Goal: Feedback & Contribution: Leave review/rating

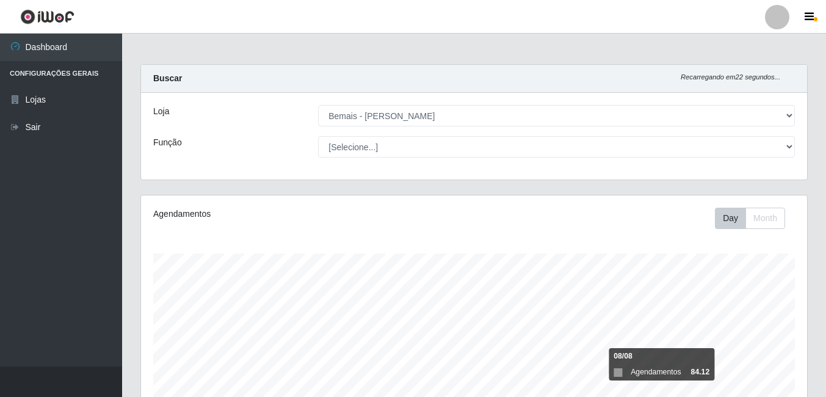
select select "230"
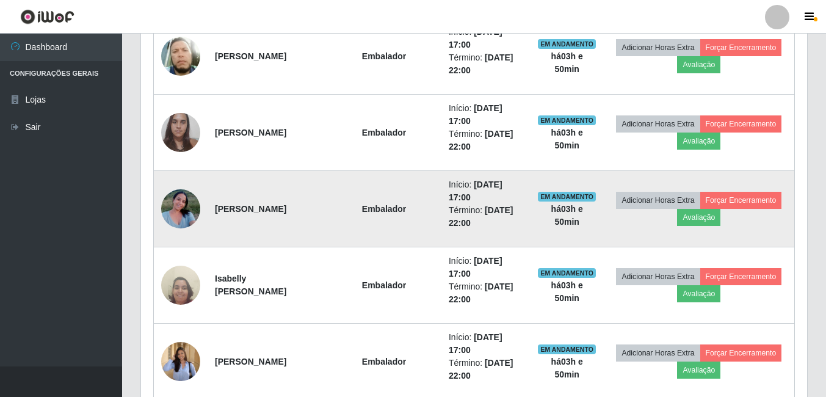
scroll to position [1036, 0]
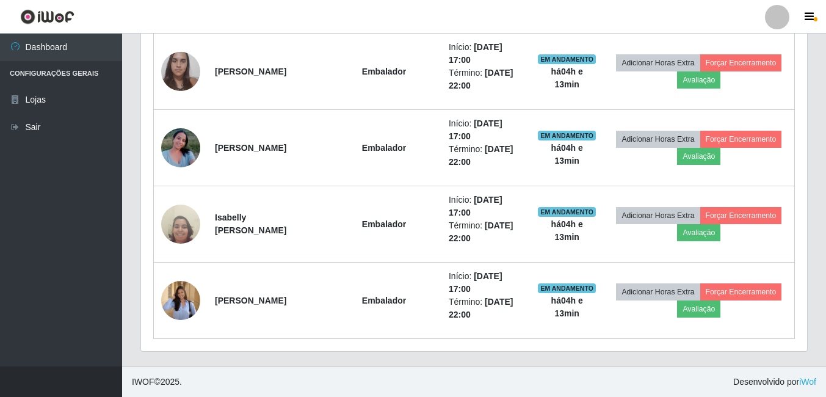
click at [453, 391] on footer "IWOF © 2025 . Desenvolvido por iWof" at bounding box center [474, 381] width 704 height 31
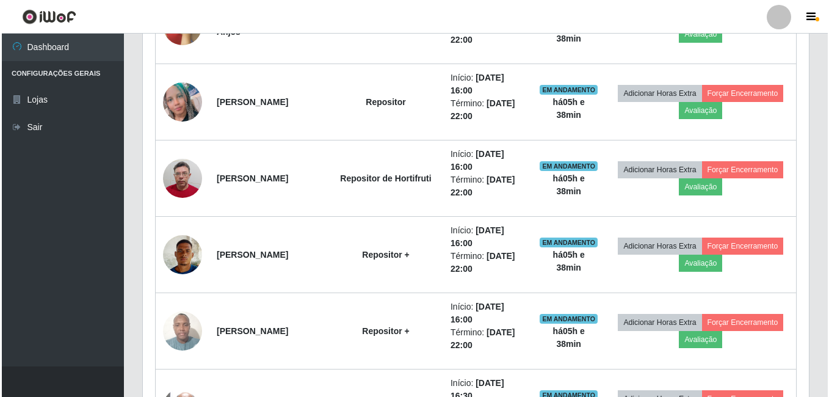
scroll to position [426, 0]
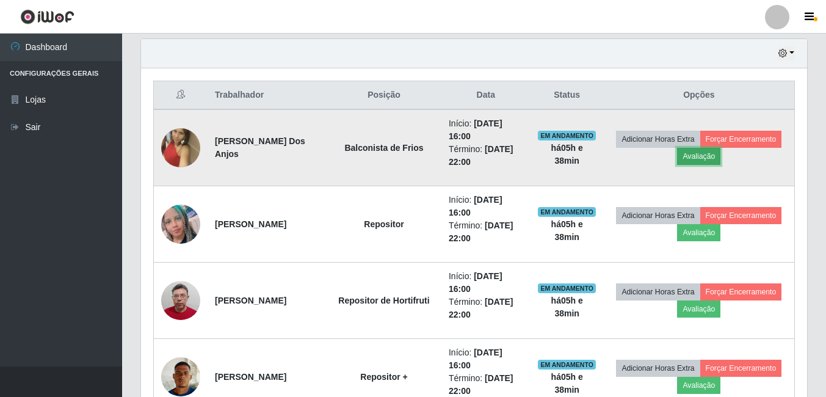
click at [721, 158] on button "Avaliação" at bounding box center [698, 156] width 43 height 17
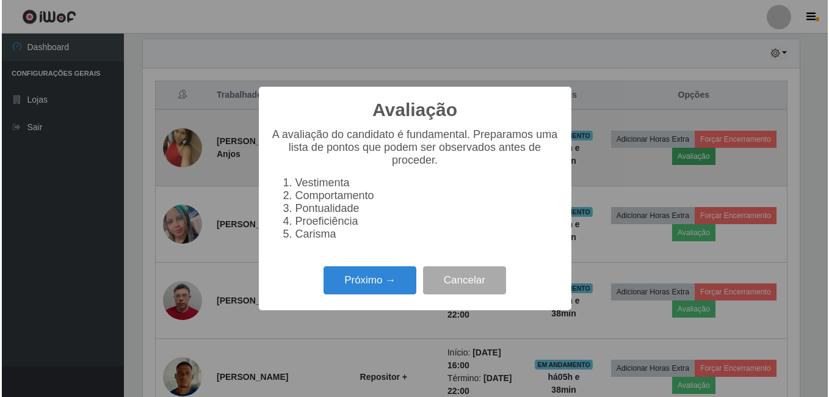
scroll to position [253, 660]
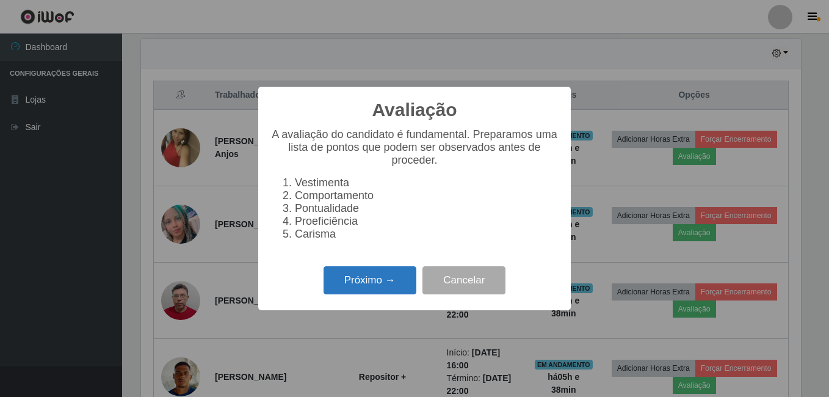
click at [352, 286] on button "Próximo →" at bounding box center [370, 280] width 93 height 29
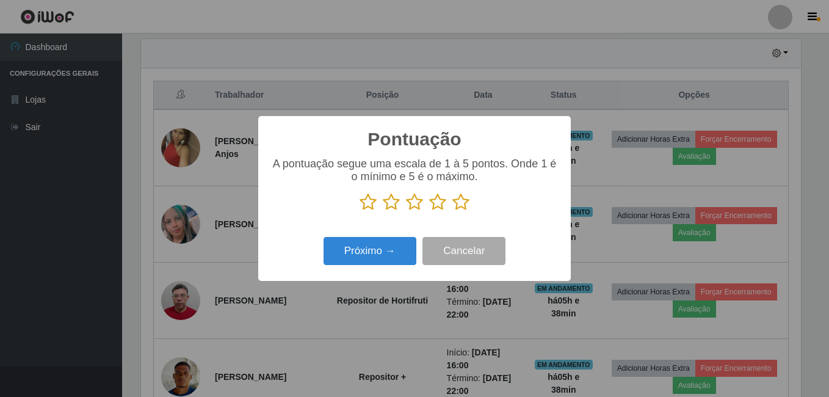
click at [457, 203] on icon at bounding box center [461, 202] width 17 height 18
click at [453, 211] on input "radio" at bounding box center [453, 211] width 0 height 0
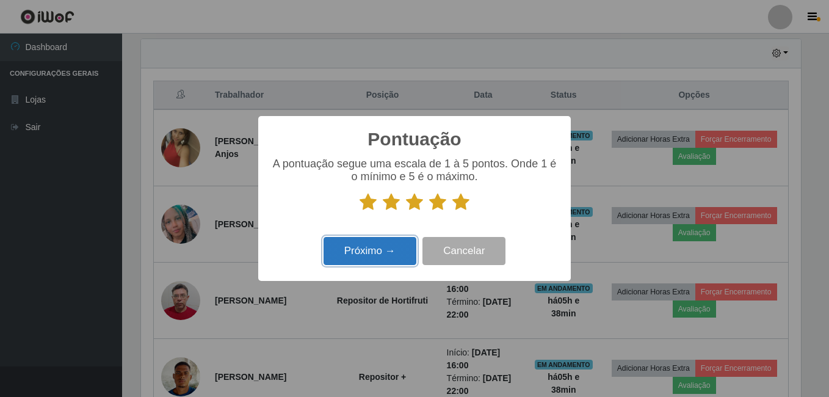
click at [391, 252] on button "Próximo →" at bounding box center [370, 251] width 93 height 29
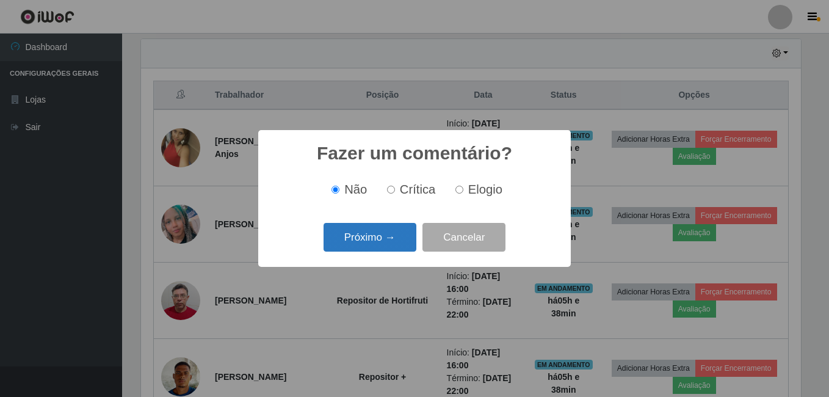
click at [387, 244] on button "Próximo →" at bounding box center [370, 237] width 93 height 29
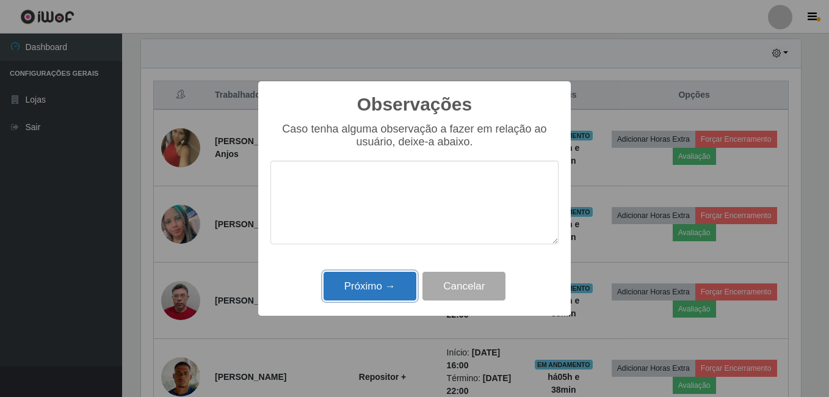
click at [384, 286] on button "Próximo →" at bounding box center [370, 286] width 93 height 29
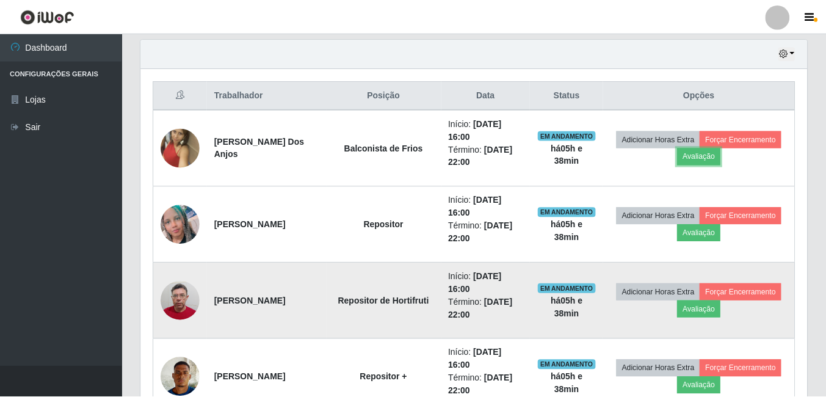
scroll to position [253, 666]
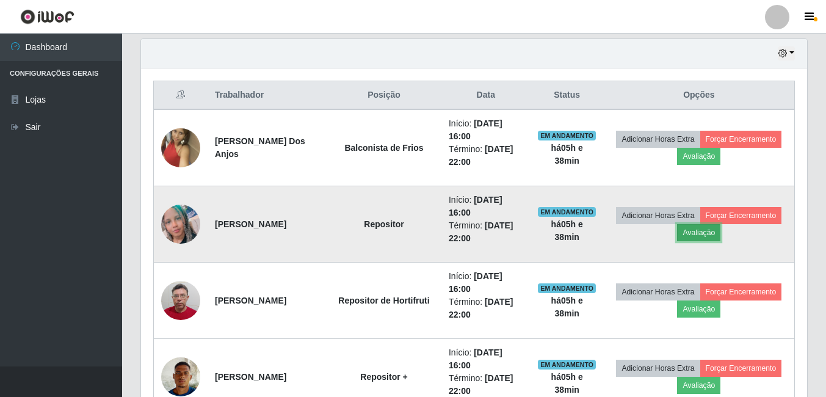
click at [721, 235] on button "Avaliação" at bounding box center [698, 232] width 43 height 17
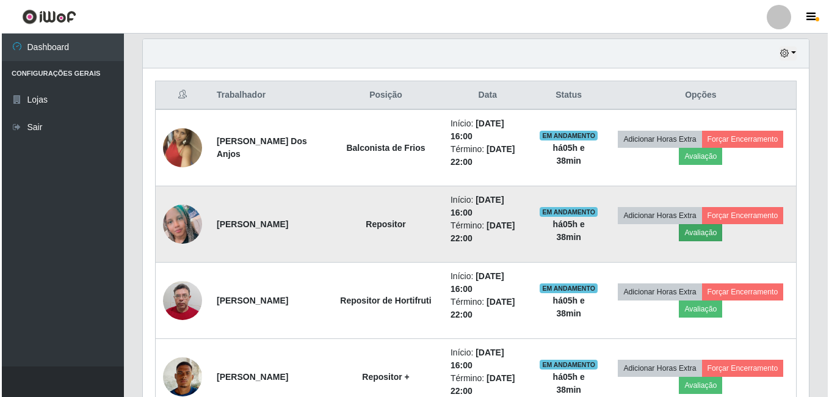
scroll to position [253, 660]
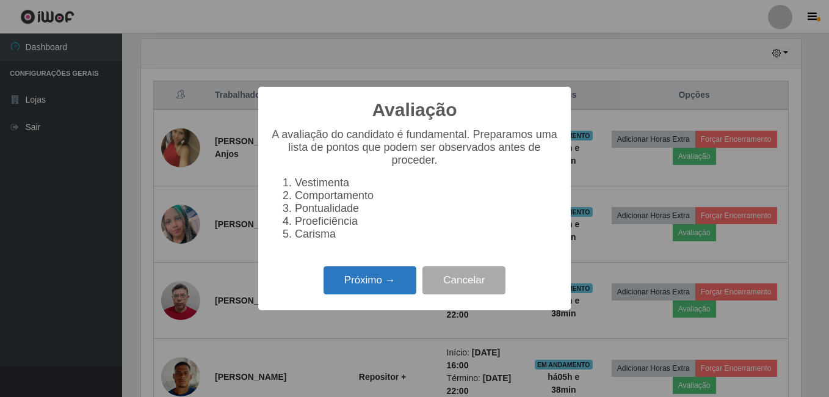
click at [382, 294] on button "Próximo →" at bounding box center [370, 280] width 93 height 29
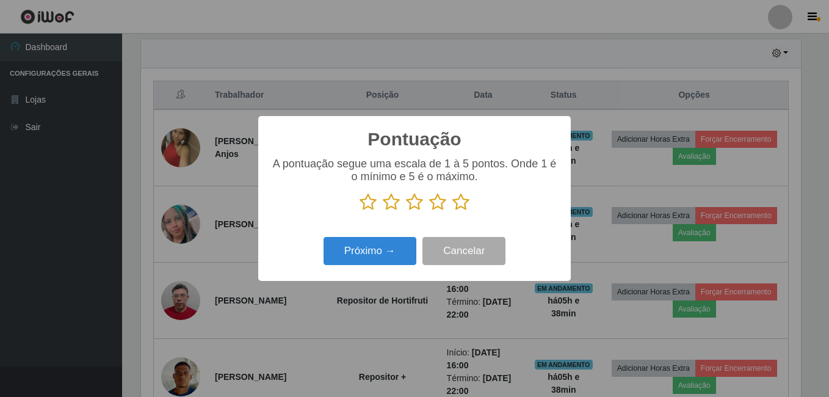
click at [462, 202] on icon at bounding box center [461, 202] width 17 height 18
click at [453, 211] on input "radio" at bounding box center [453, 211] width 0 height 0
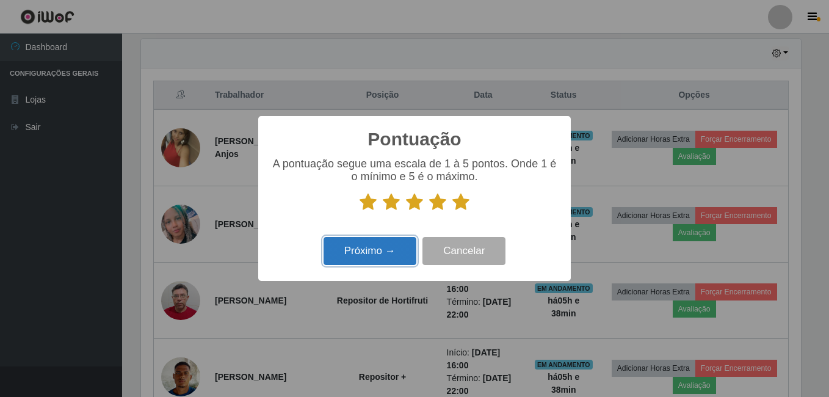
click at [396, 253] on button "Próximo →" at bounding box center [370, 251] width 93 height 29
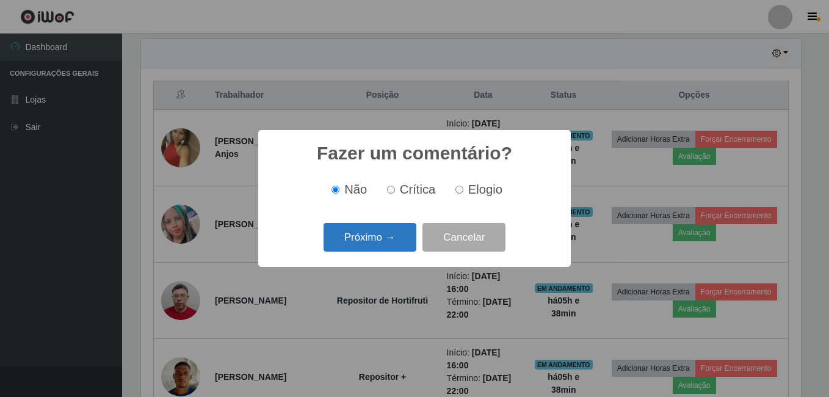
click at [380, 244] on button "Próximo →" at bounding box center [370, 237] width 93 height 29
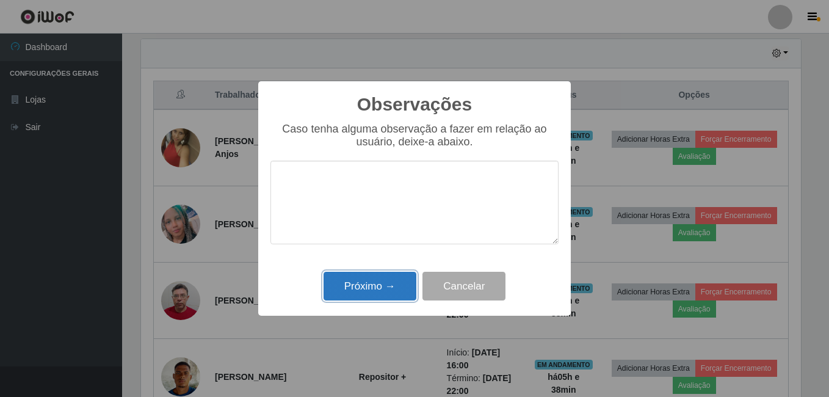
click at [376, 289] on button "Próximo →" at bounding box center [370, 286] width 93 height 29
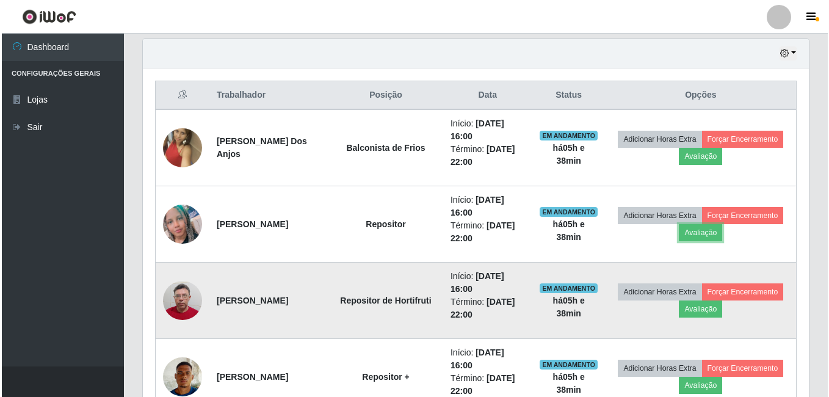
scroll to position [253, 666]
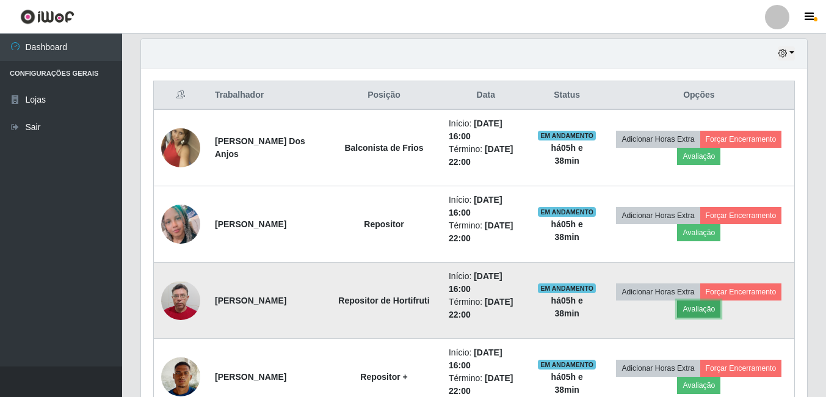
click at [721, 311] on button "Avaliação" at bounding box center [698, 308] width 43 height 17
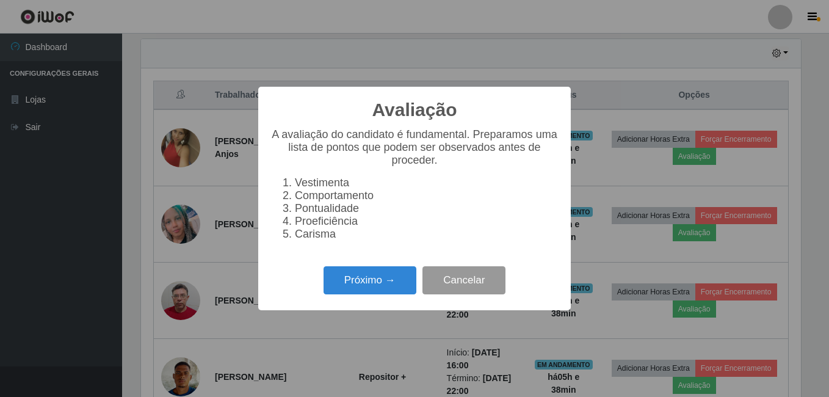
scroll to position [253, 660]
click at [377, 289] on button "Próximo →" at bounding box center [370, 280] width 93 height 29
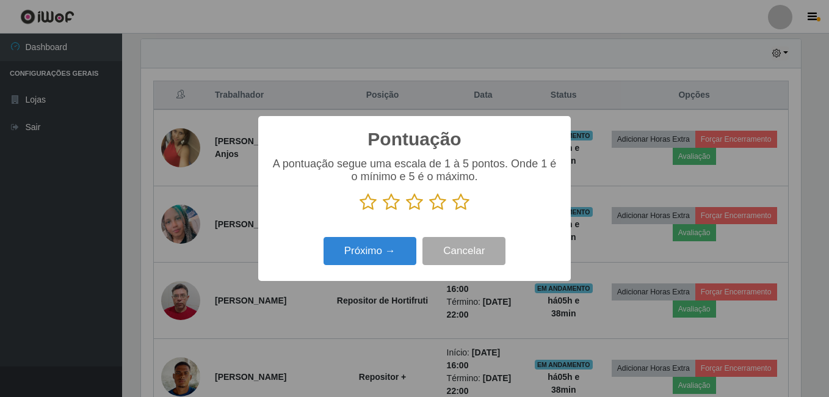
click at [458, 202] on icon at bounding box center [461, 202] width 17 height 18
click at [453, 211] on input "radio" at bounding box center [453, 211] width 0 height 0
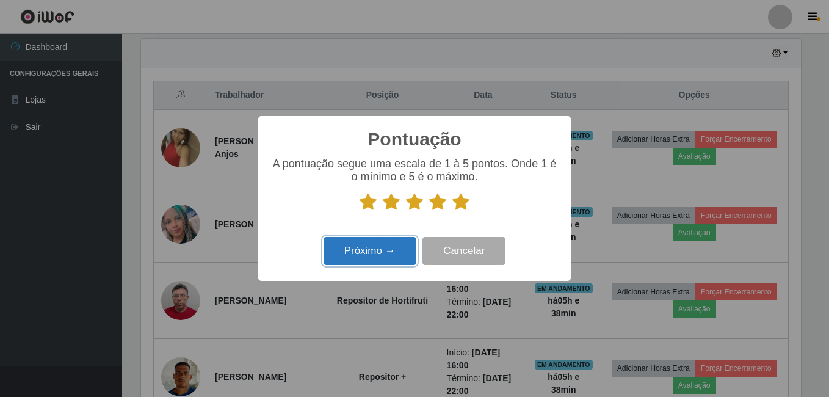
click at [378, 252] on button "Próximo →" at bounding box center [370, 251] width 93 height 29
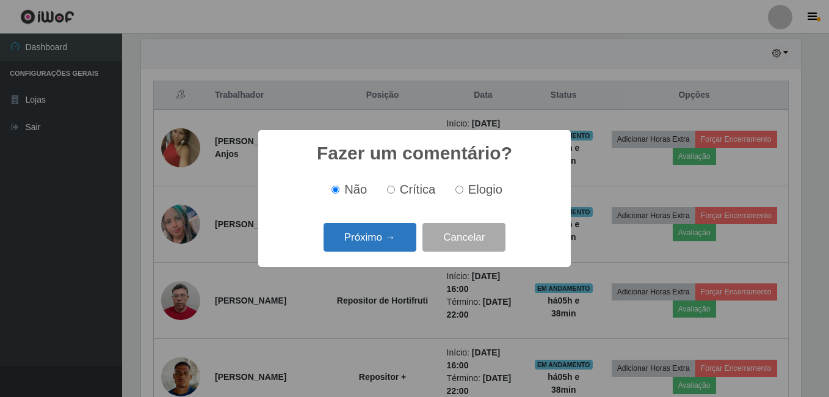
click at [387, 242] on button "Próximo →" at bounding box center [370, 237] width 93 height 29
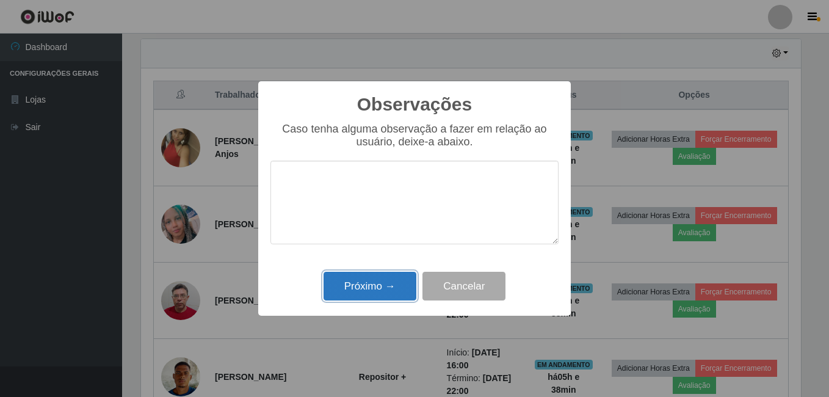
click at [378, 283] on button "Próximo →" at bounding box center [370, 286] width 93 height 29
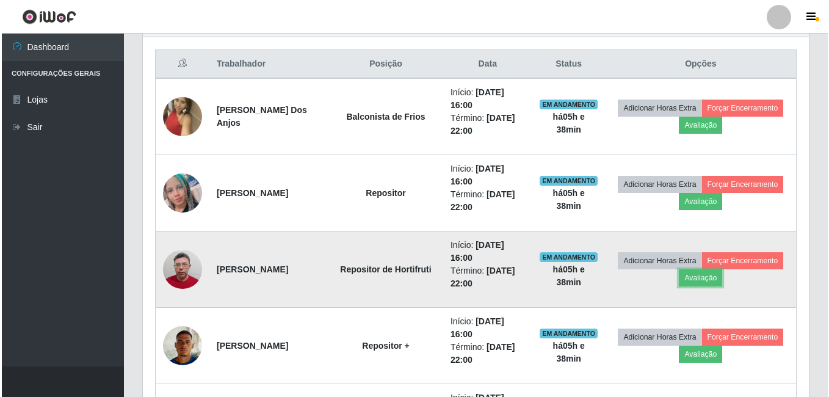
scroll to position [487, 0]
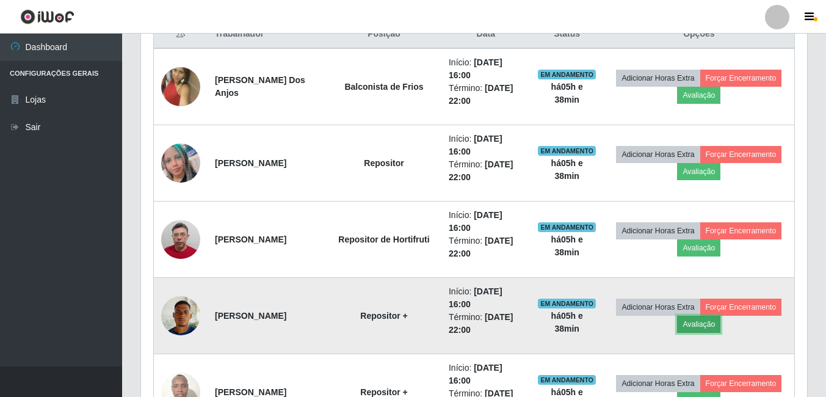
click at [721, 323] on button "Avaliação" at bounding box center [698, 324] width 43 height 17
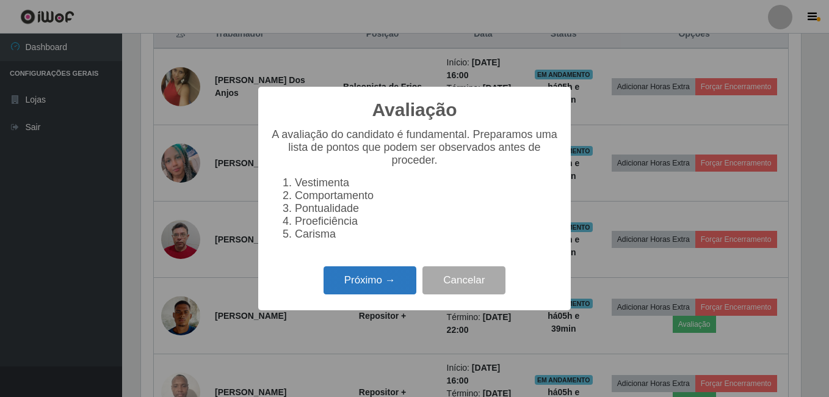
click at [380, 291] on button "Próximo →" at bounding box center [370, 280] width 93 height 29
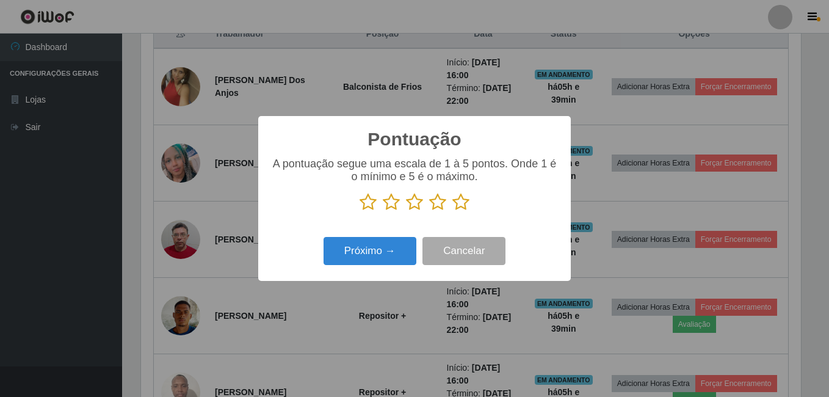
click at [463, 203] on icon at bounding box center [461, 202] width 17 height 18
click at [453, 211] on input "radio" at bounding box center [453, 211] width 0 height 0
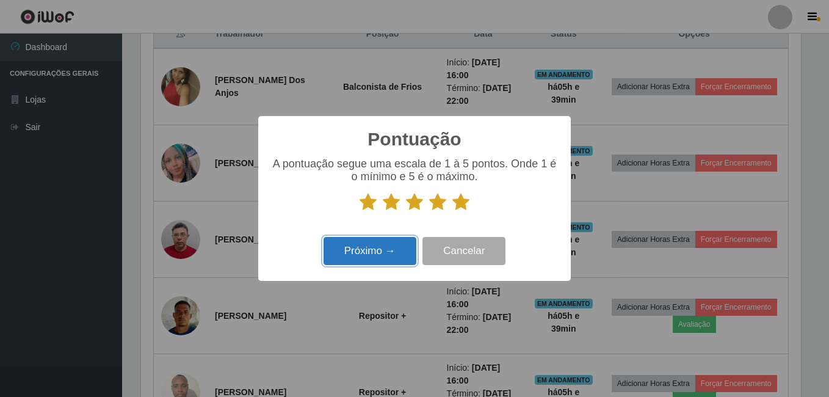
click at [402, 252] on button "Próximo →" at bounding box center [370, 251] width 93 height 29
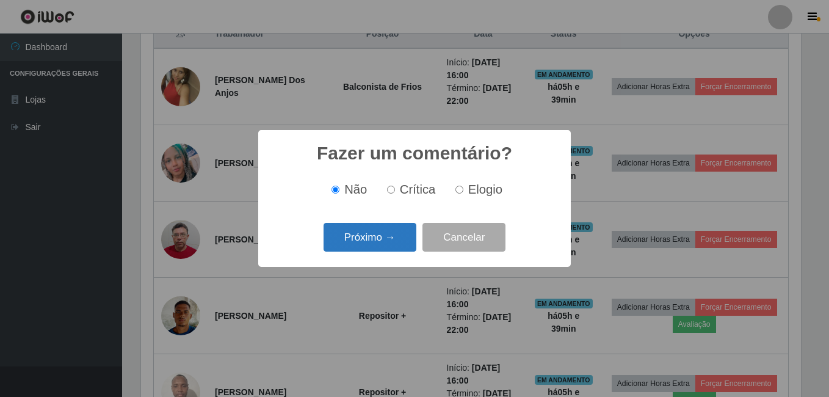
click at [401, 244] on button "Próximo →" at bounding box center [370, 237] width 93 height 29
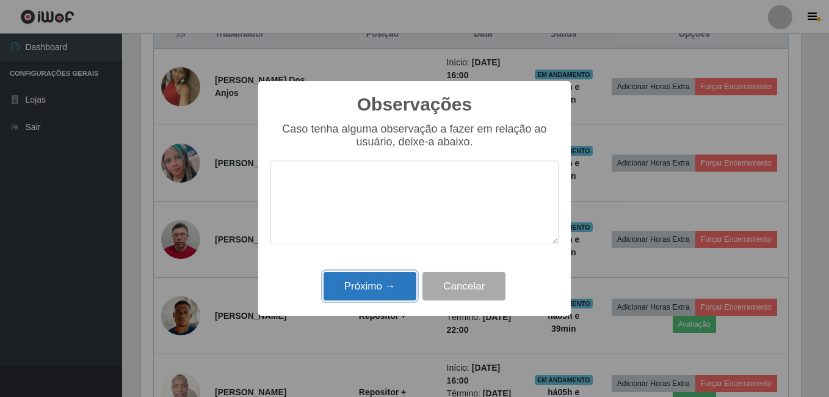
click at [399, 286] on button "Próximo →" at bounding box center [370, 286] width 93 height 29
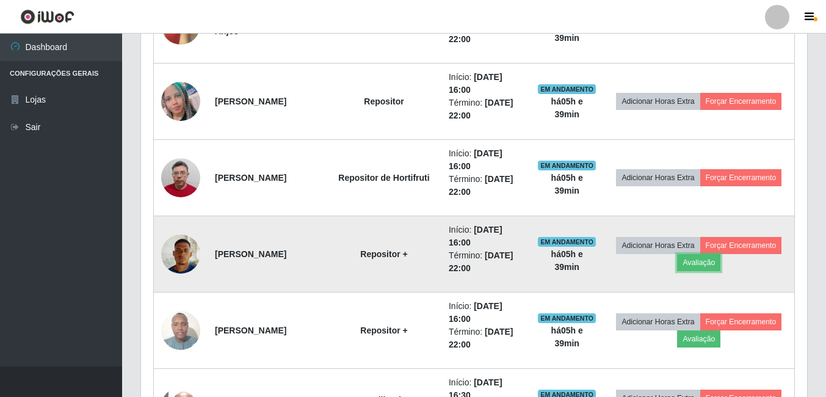
scroll to position [609, 0]
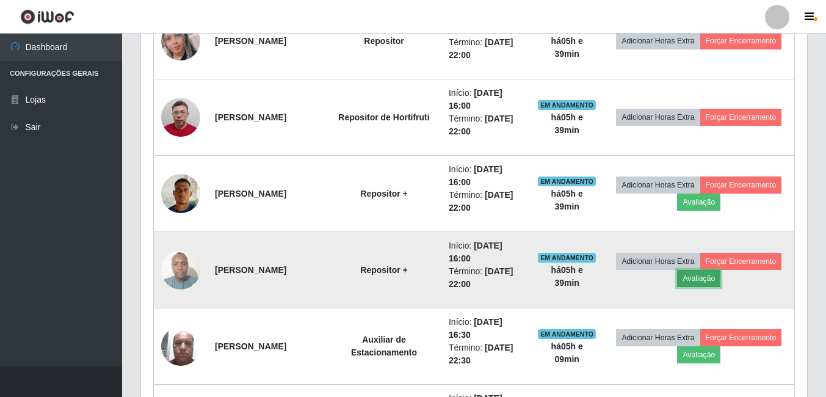
click at [721, 274] on button "Avaliação" at bounding box center [698, 278] width 43 height 17
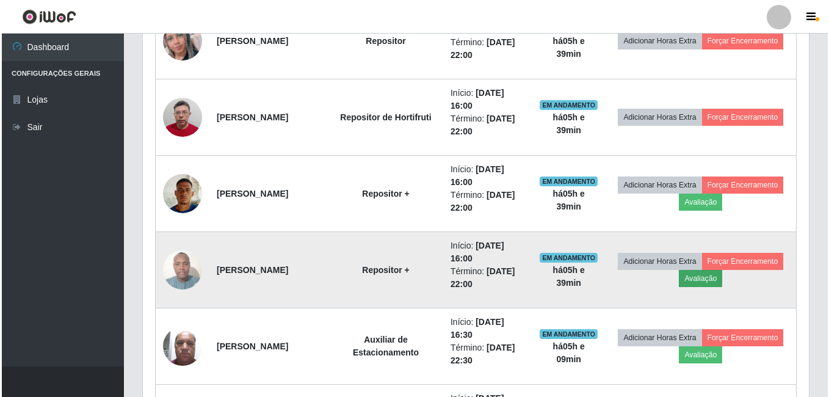
scroll to position [0, 0]
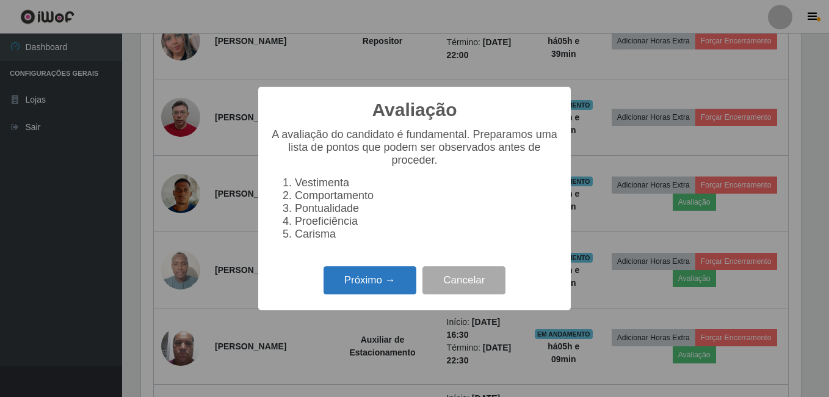
click at [359, 286] on button "Próximo →" at bounding box center [370, 280] width 93 height 29
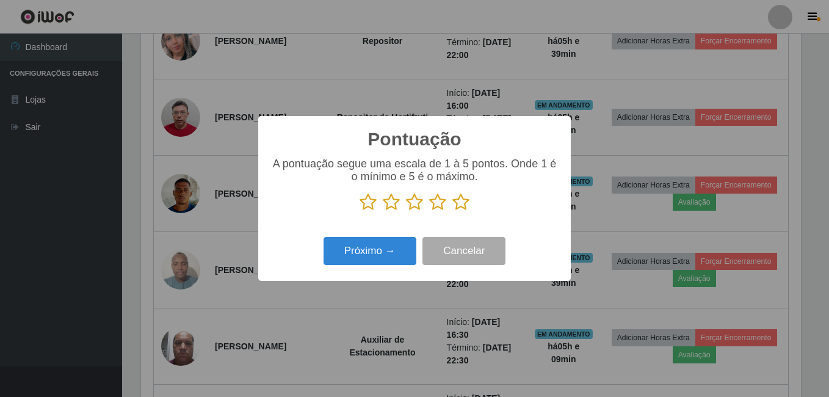
click at [462, 204] on icon at bounding box center [461, 202] width 17 height 18
click at [453, 211] on input "radio" at bounding box center [453, 211] width 0 height 0
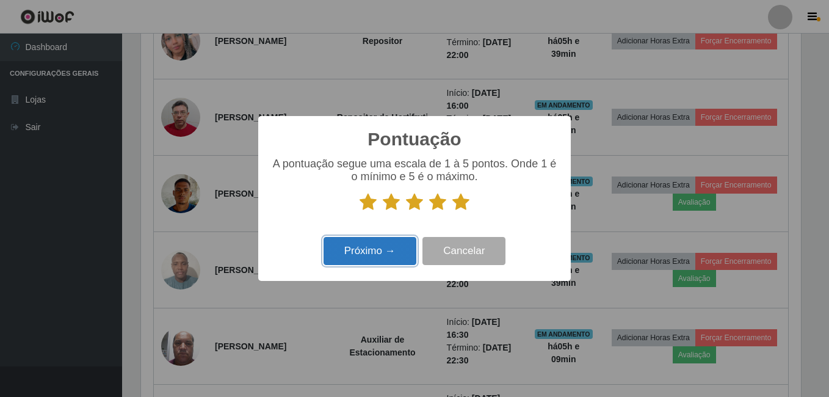
click at [388, 254] on button "Próximo →" at bounding box center [370, 251] width 93 height 29
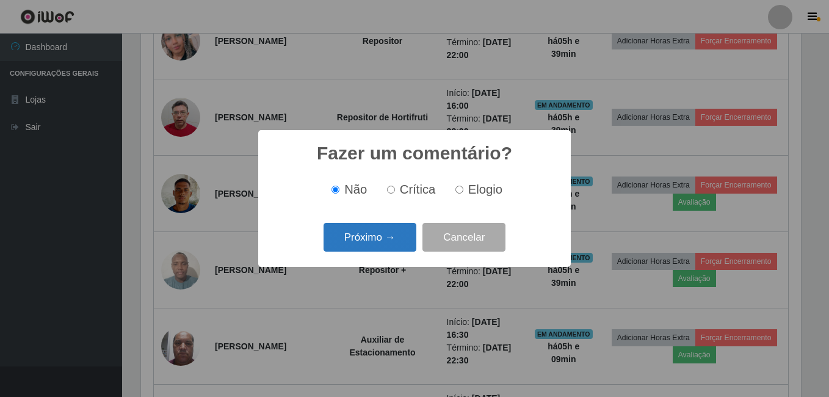
click at [378, 239] on button "Próximo →" at bounding box center [370, 237] width 93 height 29
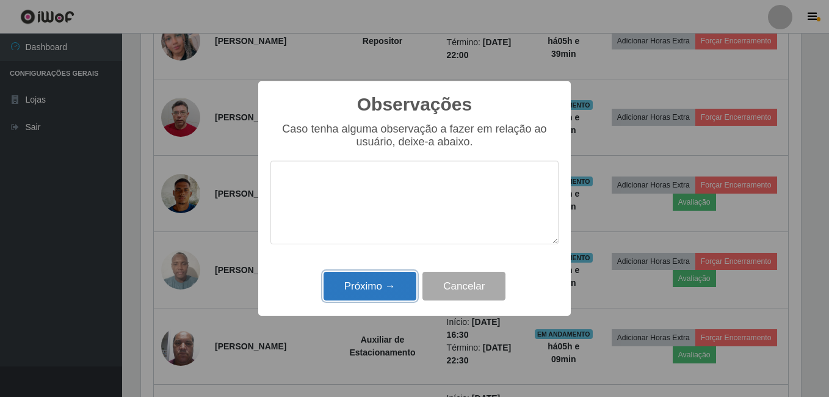
click at [373, 282] on button "Próximo →" at bounding box center [370, 286] width 93 height 29
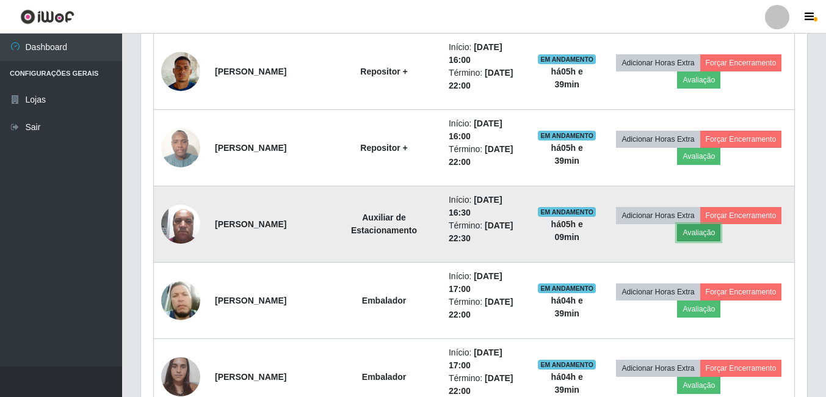
click at [721, 234] on button "Avaliação" at bounding box center [698, 232] width 43 height 17
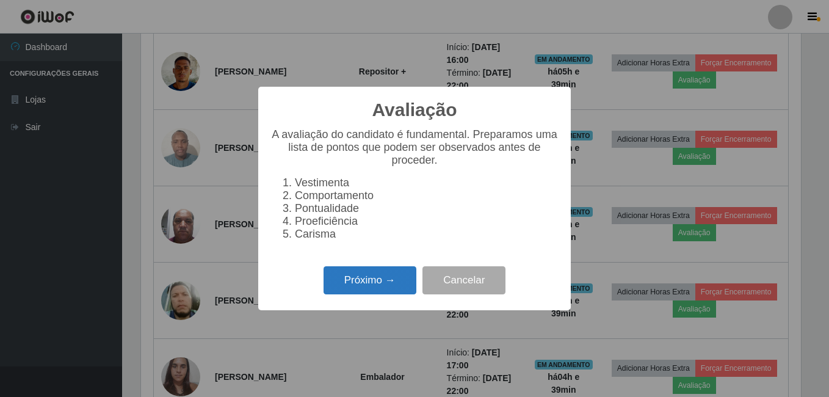
click at [385, 291] on button "Próximo →" at bounding box center [370, 280] width 93 height 29
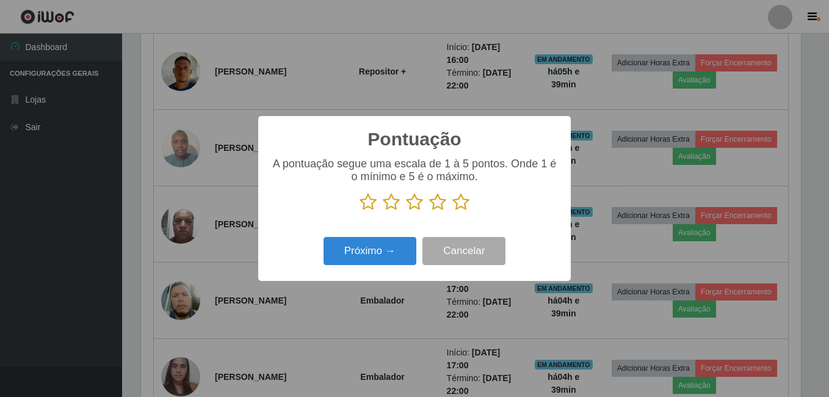
click at [458, 202] on icon at bounding box center [461, 202] width 17 height 18
click at [453, 211] on input "radio" at bounding box center [453, 211] width 0 height 0
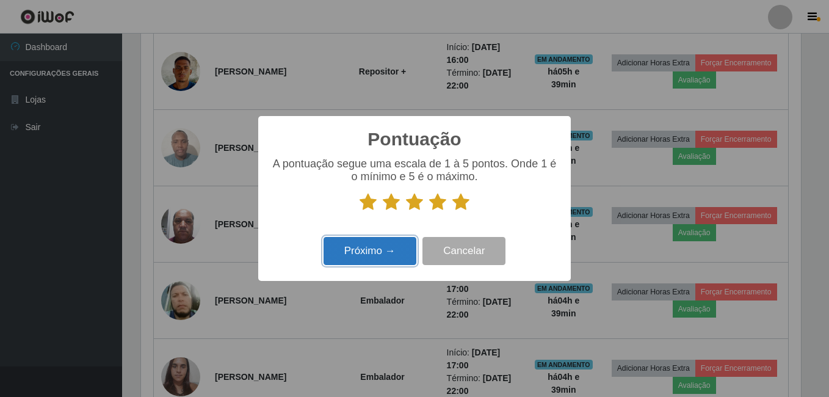
click at [399, 249] on button "Próximo →" at bounding box center [370, 251] width 93 height 29
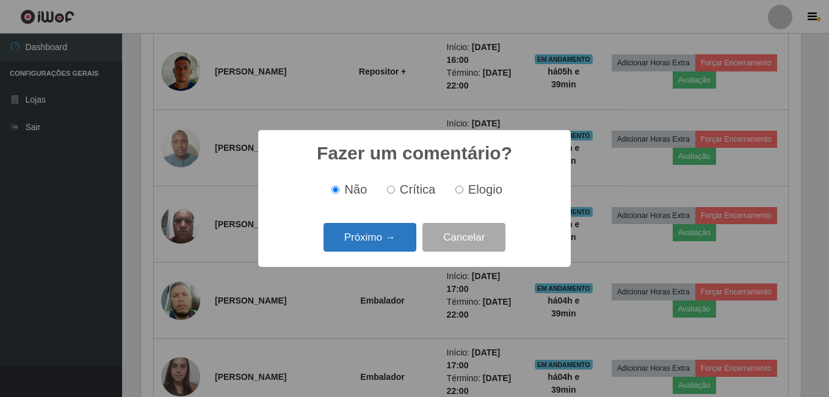
click at [396, 239] on button "Próximo →" at bounding box center [370, 237] width 93 height 29
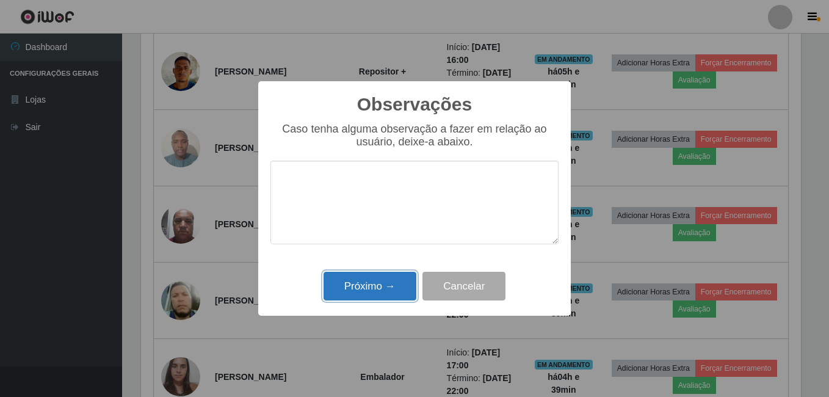
click at [384, 285] on button "Próximo →" at bounding box center [370, 286] width 93 height 29
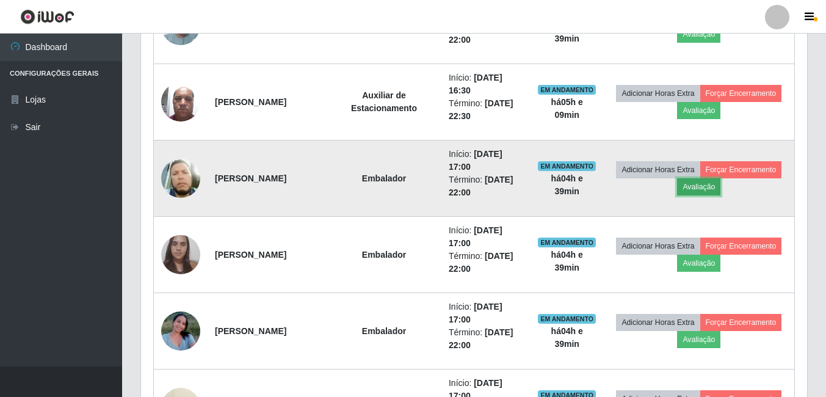
click at [721, 187] on button "Avaliação" at bounding box center [698, 186] width 43 height 17
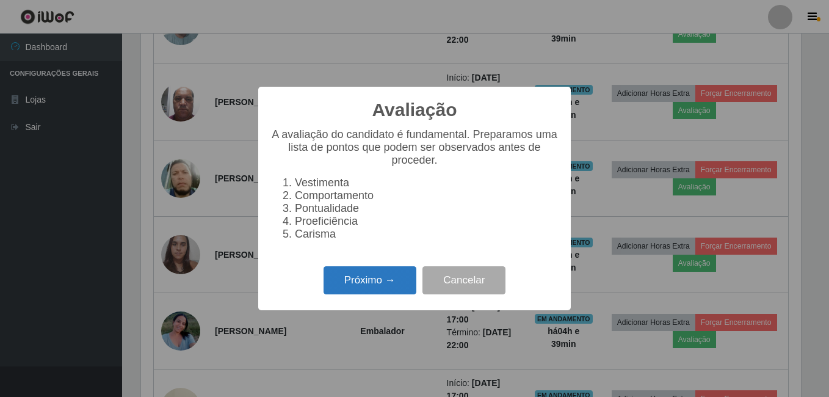
click at [359, 279] on button "Próximo →" at bounding box center [370, 280] width 93 height 29
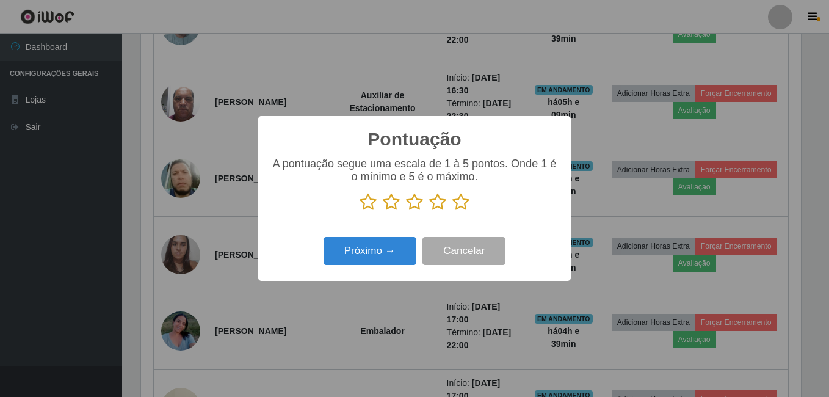
click at [466, 202] on icon at bounding box center [461, 202] width 17 height 18
click at [453, 211] on input "radio" at bounding box center [453, 211] width 0 height 0
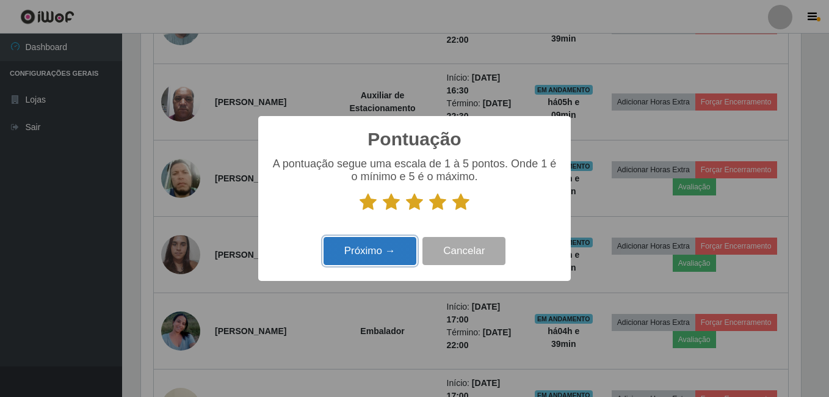
click at [359, 246] on button "Próximo →" at bounding box center [370, 251] width 93 height 29
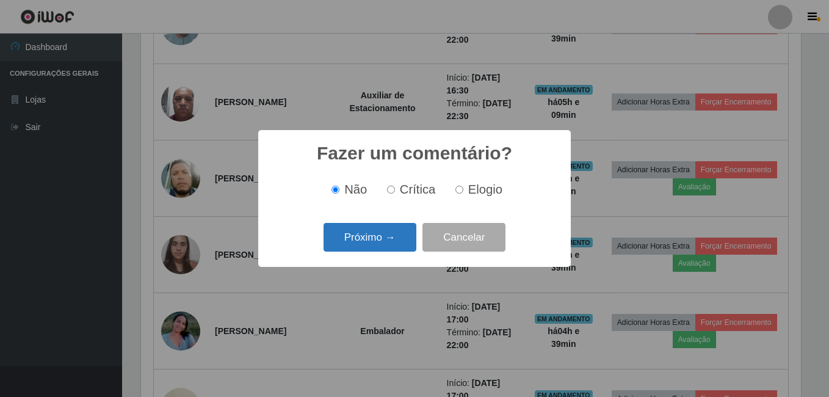
click at [362, 241] on button "Próximo →" at bounding box center [370, 237] width 93 height 29
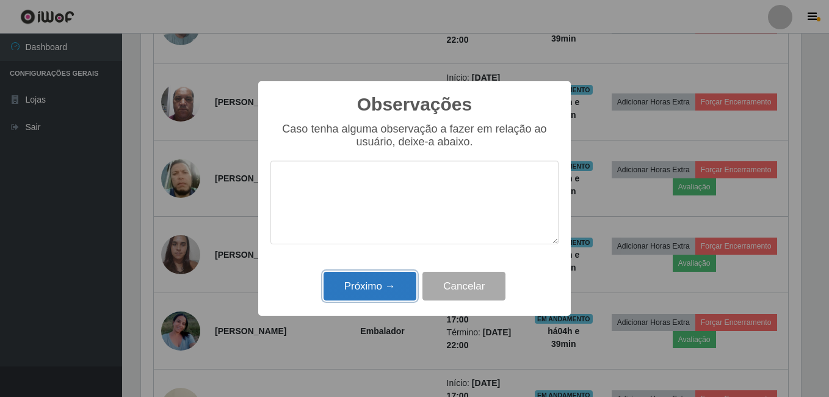
click at [358, 284] on button "Próximo →" at bounding box center [370, 286] width 93 height 29
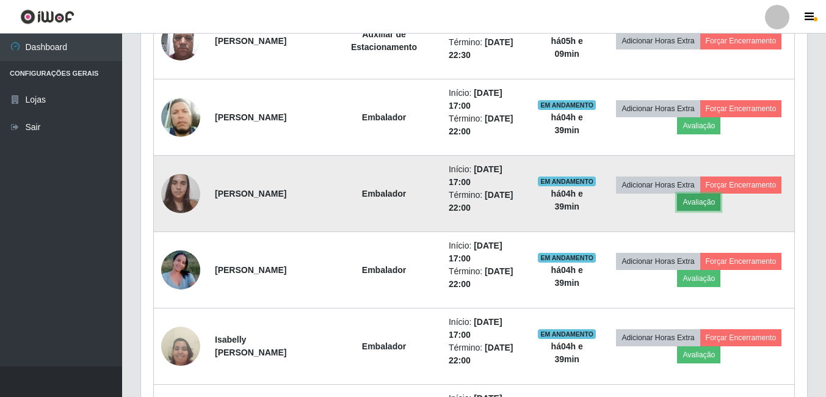
click at [721, 204] on button "Avaliação" at bounding box center [698, 202] width 43 height 17
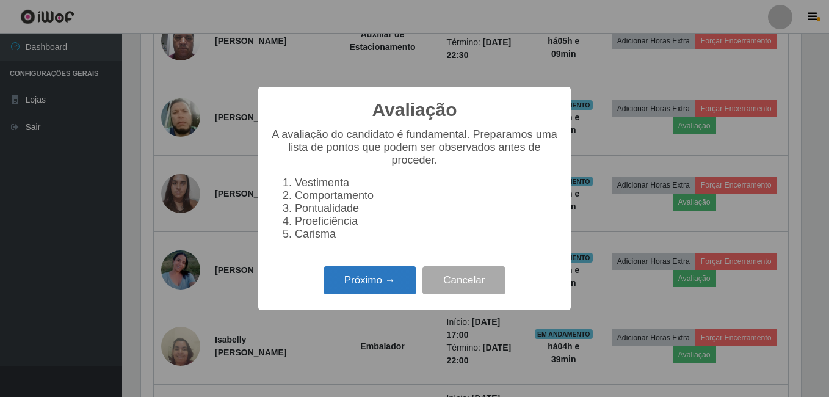
click at [374, 283] on button "Próximo →" at bounding box center [370, 280] width 93 height 29
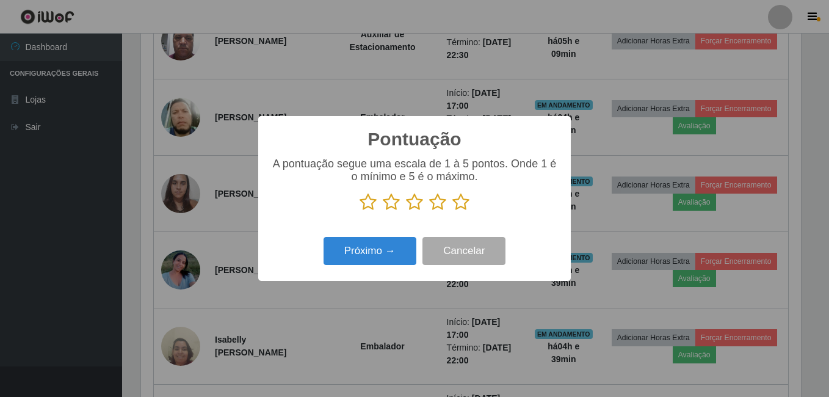
click at [459, 204] on icon at bounding box center [461, 202] width 17 height 18
click at [453, 211] on input "radio" at bounding box center [453, 211] width 0 height 0
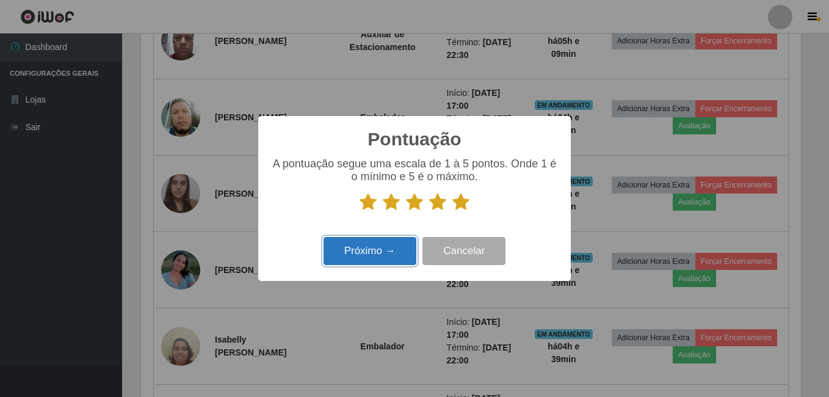
click at [396, 258] on button "Próximo →" at bounding box center [370, 251] width 93 height 29
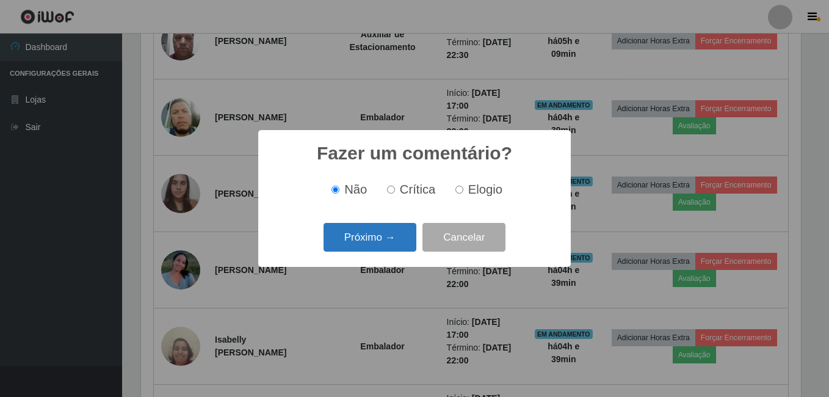
click at [390, 241] on button "Próximo →" at bounding box center [370, 237] width 93 height 29
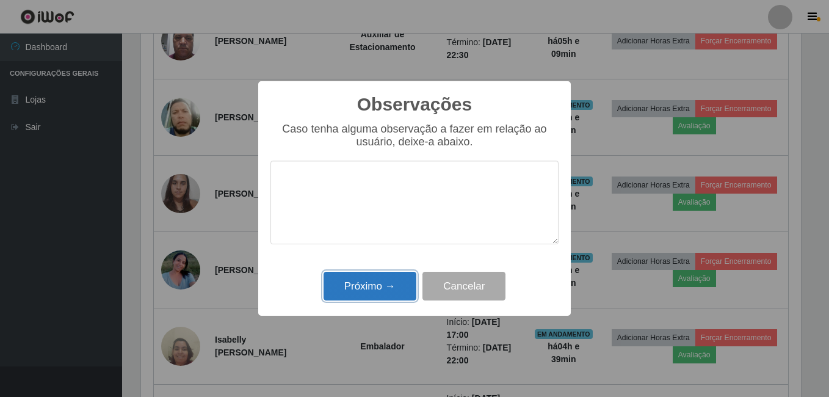
click at [365, 287] on button "Próximo →" at bounding box center [370, 286] width 93 height 29
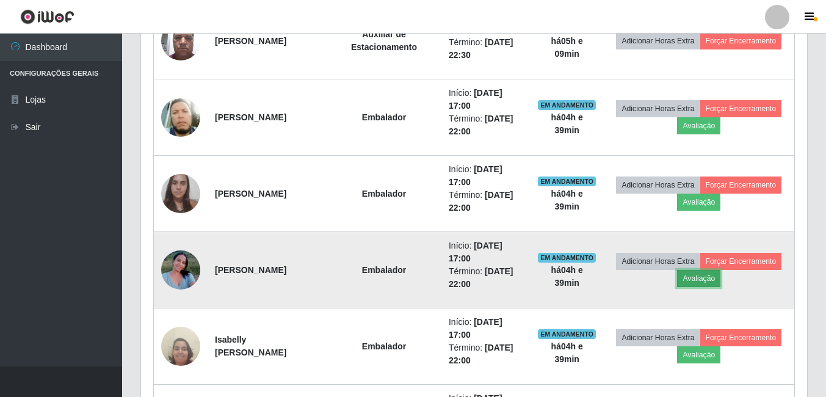
click at [721, 278] on button "Avaliação" at bounding box center [698, 278] width 43 height 17
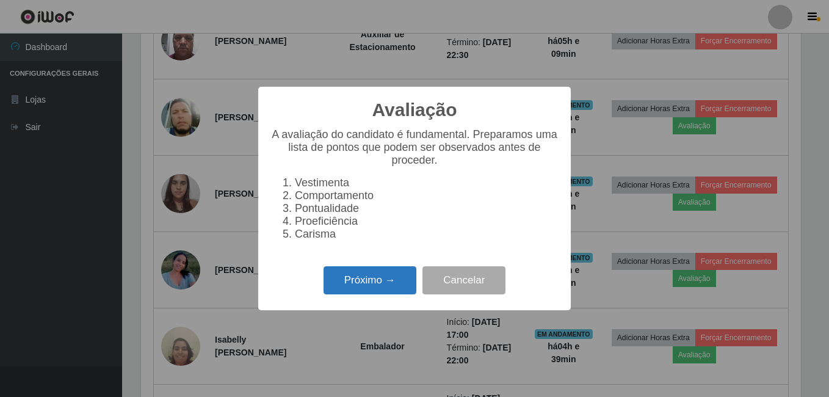
click at [377, 294] on button "Próximo →" at bounding box center [370, 280] width 93 height 29
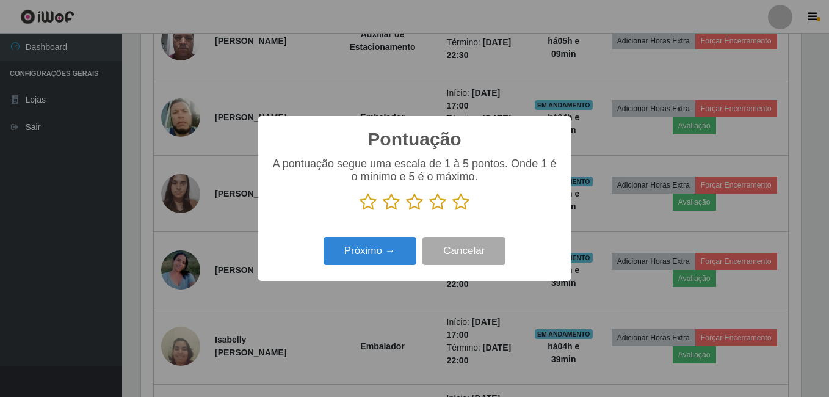
click at [460, 206] on icon at bounding box center [461, 202] width 17 height 18
click at [453, 211] on input "radio" at bounding box center [453, 211] width 0 height 0
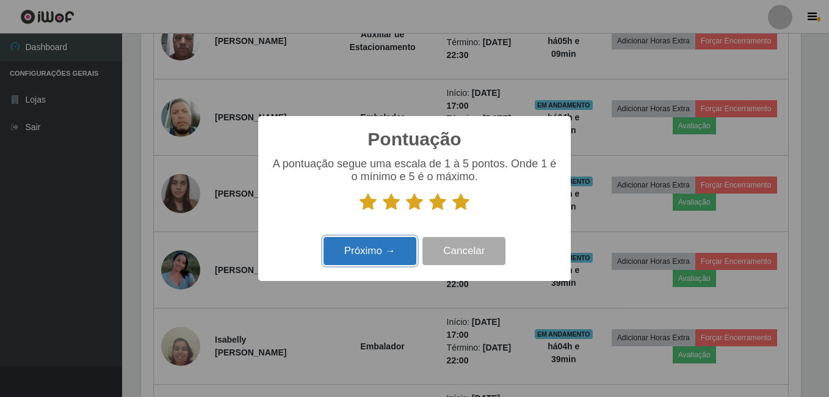
click at [384, 243] on button "Próximo →" at bounding box center [370, 251] width 93 height 29
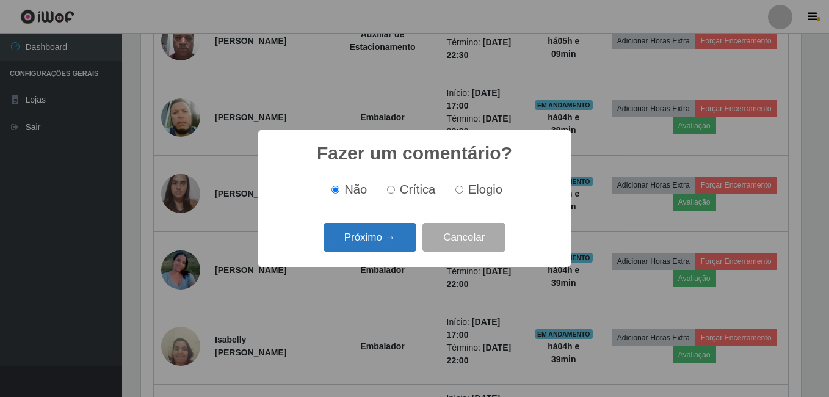
click at [377, 239] on button "Próximo →" at bounding box center [370, 237] width 93 height 29
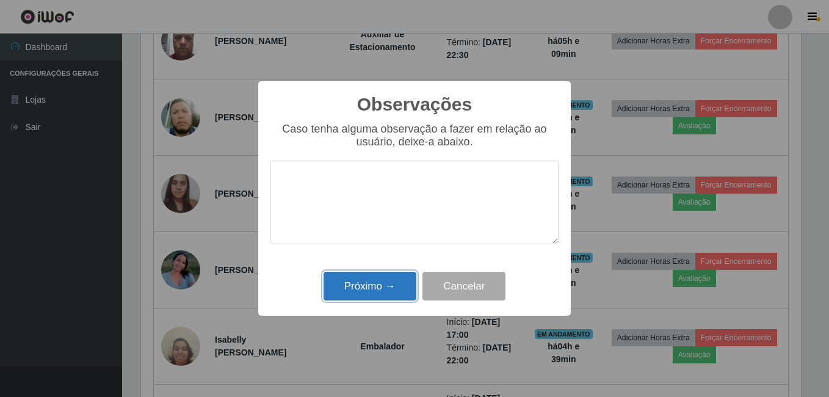
click at [367, 284] on button "Próximo →" at bounding box center [370, 286] width 93 height 29
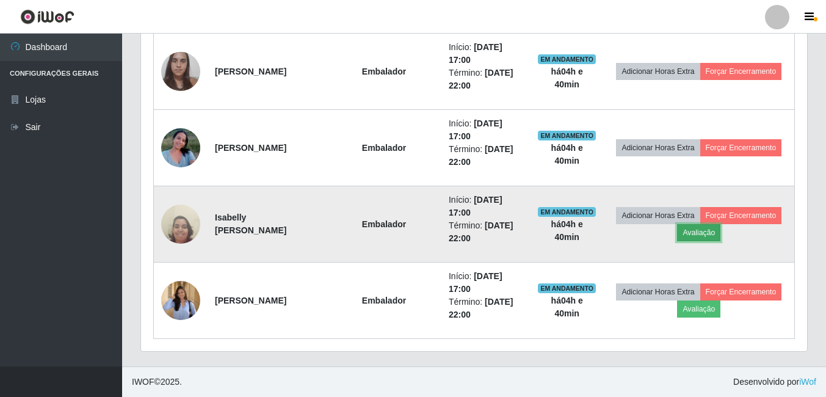
click at [721, 238] on button "Avaliação" at bounding box center [698, 232] width 43 height 17
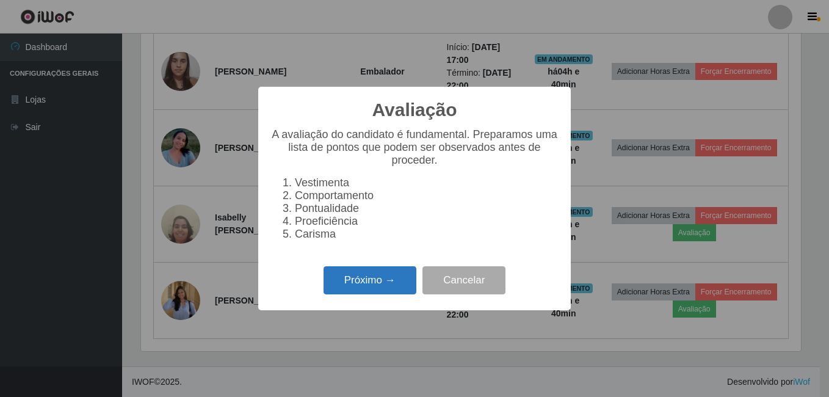
click at [388, 280] on button "Próximo →" at bounding box center [370, 280] width 93 height 29
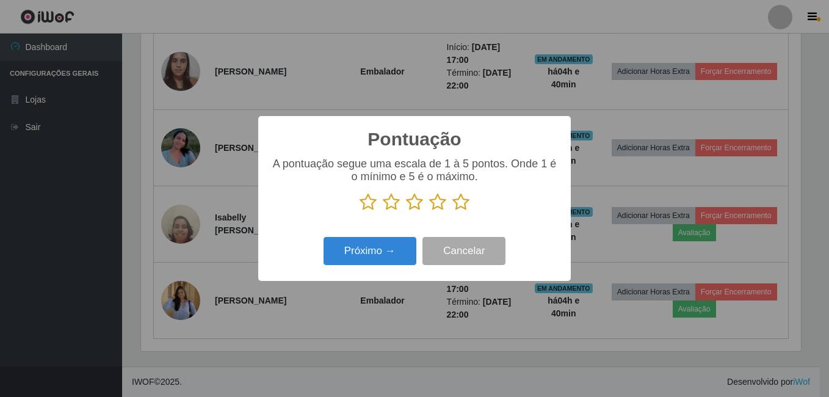
click at [465, 206] on icon at bounding box center [461, 202] width 17 height 18
click at [453, 211] on input "radio" at bounding box center [453, 211] width 0 height 0
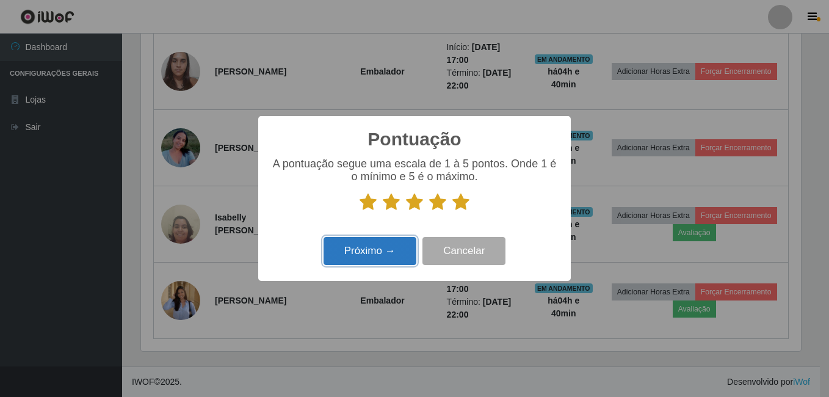
click at [375, 255] on button "Próximo →" at bounding box center [370, 251] width 93 height 29
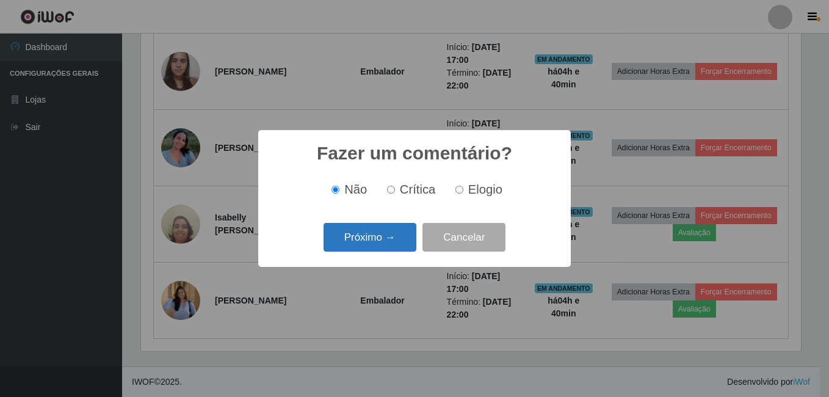
click at [391, 241] on button "Próximo →" at bounding box center [370, 237] width 93 height 29
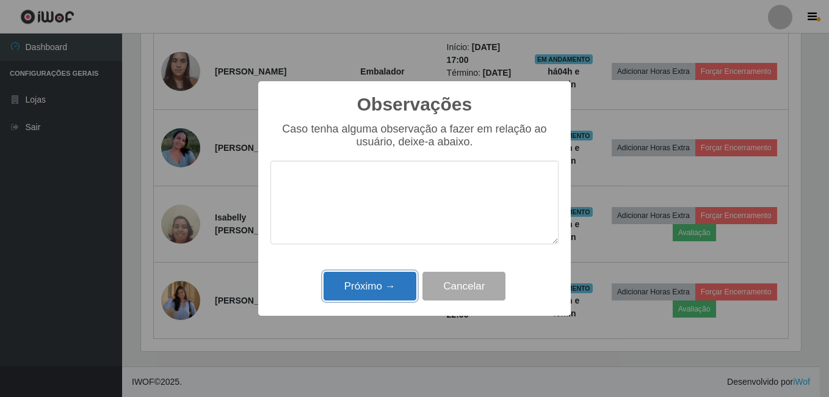
click at [393, 289] on button "Próximo →" at bounding box center [370, 286] width 93 height 29
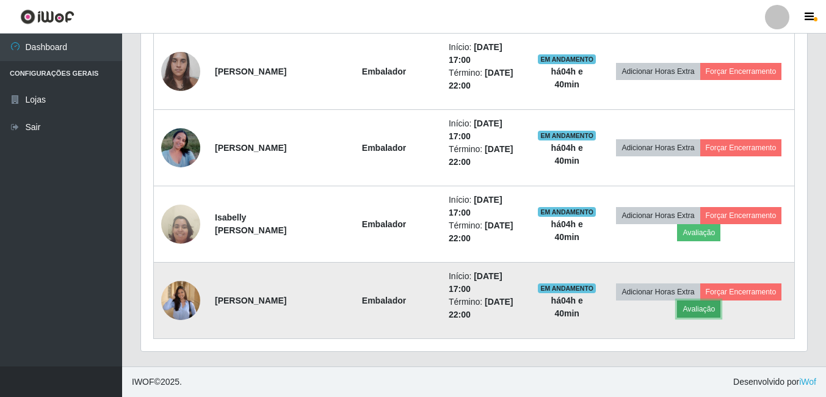
click at [721, 309] on button "Avaliação" at bounding box center [698, 308] width 43 height 17
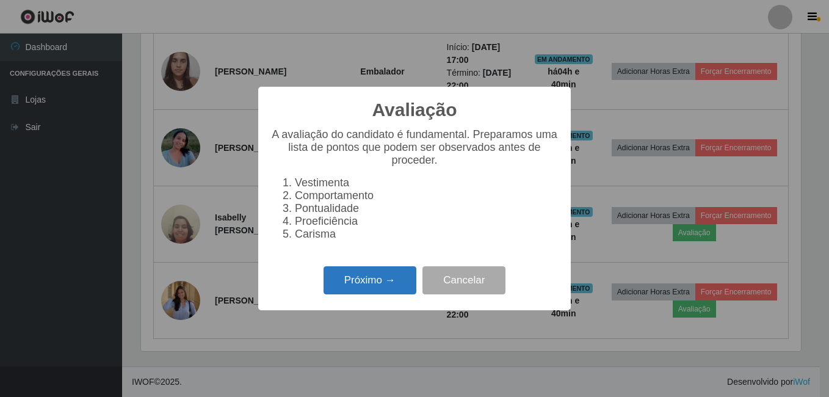
click at [338, 282] on button "Próximo →" at bounding box center [370, 280] width 93 height 29
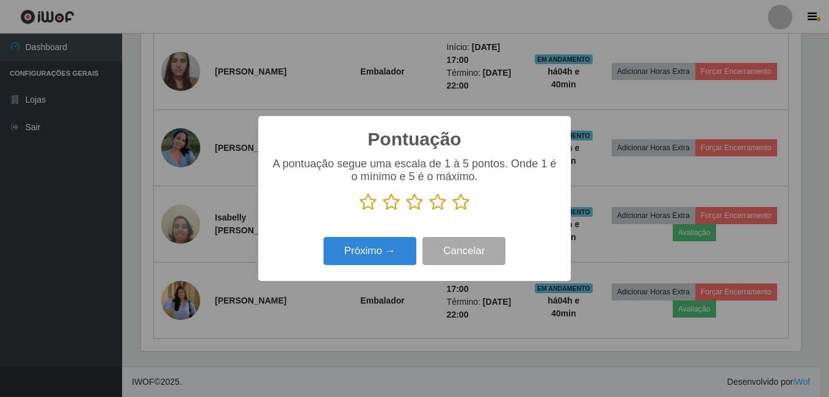
click at [463, 200] on icon at bounding box center [461, 202] width 17 height 18
click at [453, 211] on input "radio" at bounding box center [453, 211] width 0 height 0
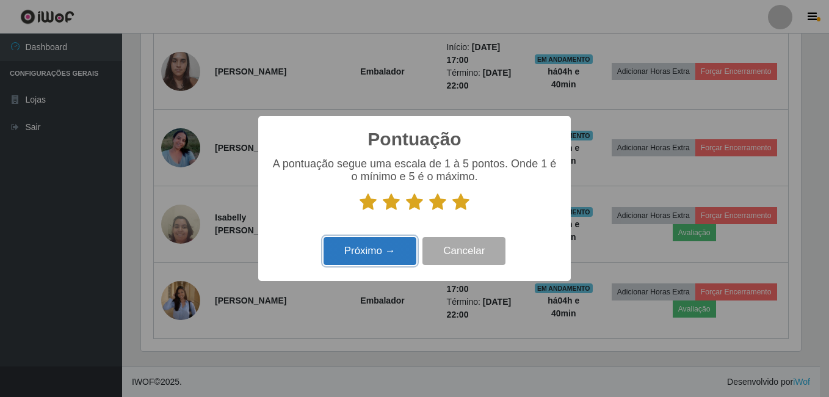
click at [355, 247] on button "Próximo →" at bounding box center [370, 251] width 93 height 29
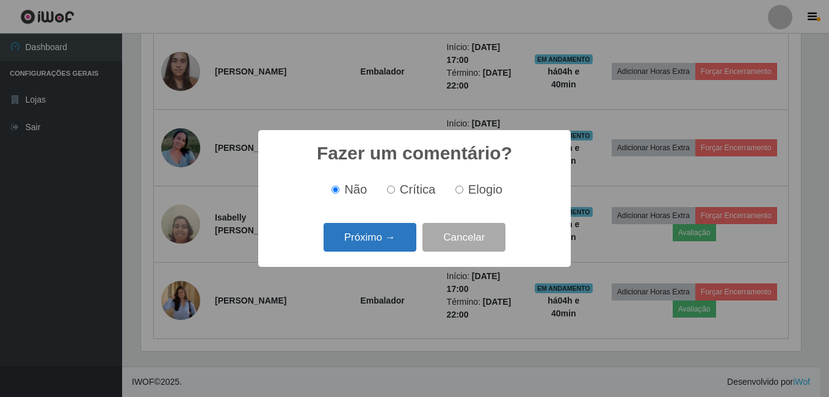
click at [361, 241] on button "Próximo →" at bounding box center [370, 237] width 93 height 29
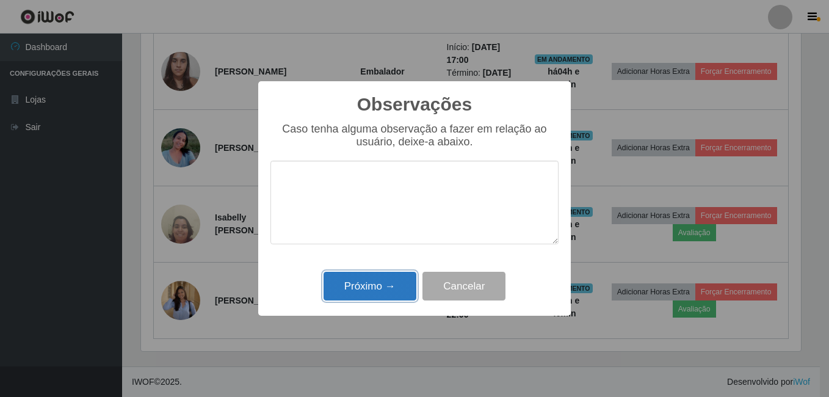
click at [353, 281] on button "Próximo →" at bounding box center [370, 286] width 93 height 29
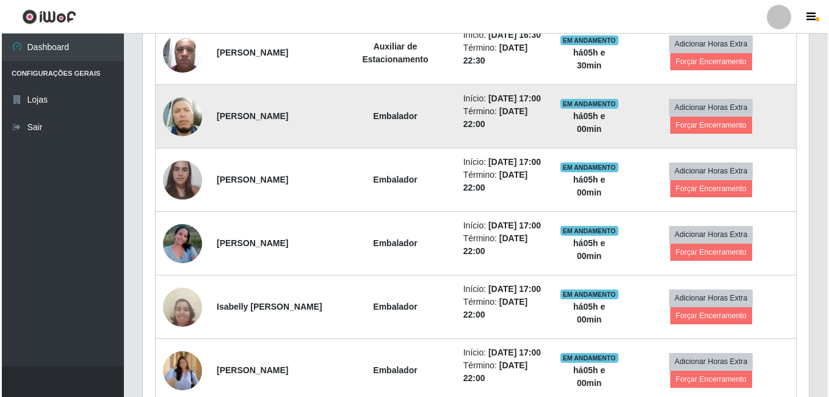
scroll to position [853, 0]
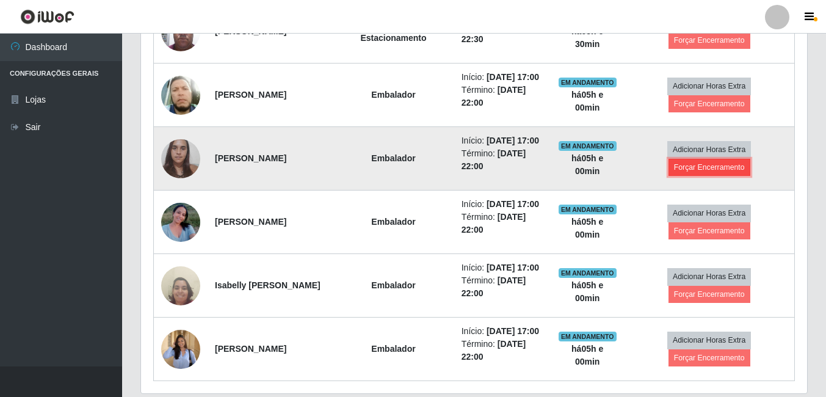
click at [691, 176] on button "Forçar Encerramento" at bounding box center [710, 167] width 82 height 17
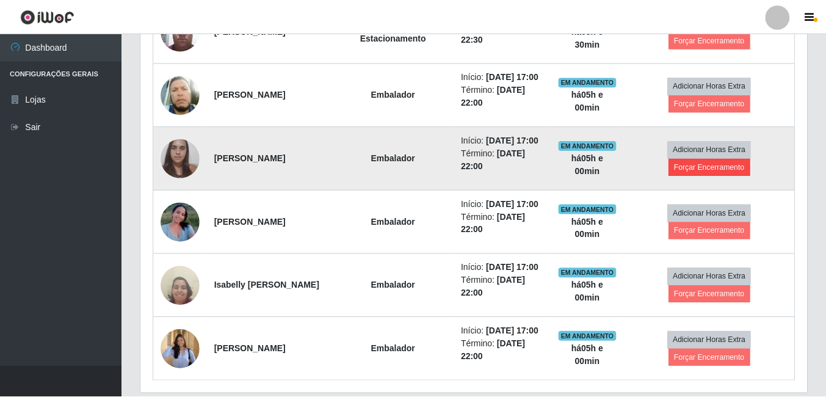
scroll to position [253, 660]
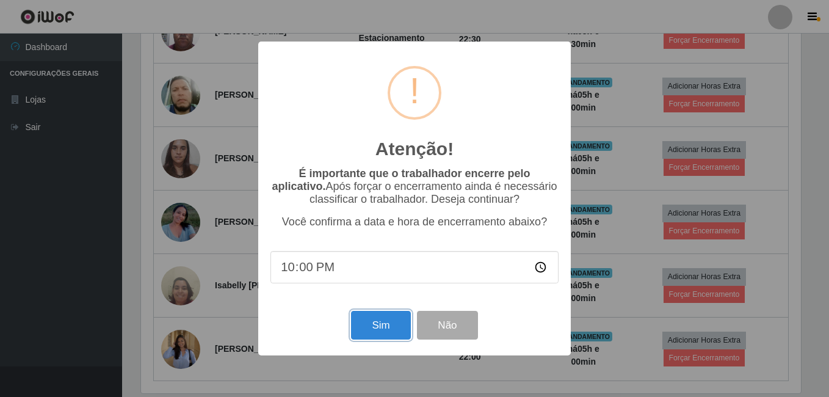
click at [388, 324] on button "Sim" at bounding box center [380, 325] width 59 height 29
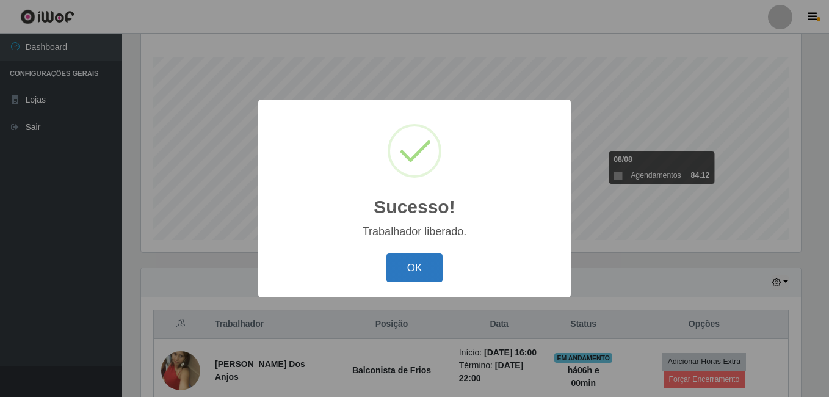
click at [425, 262] on button "OK" at bounding box center [415, 267] width 57 height 29
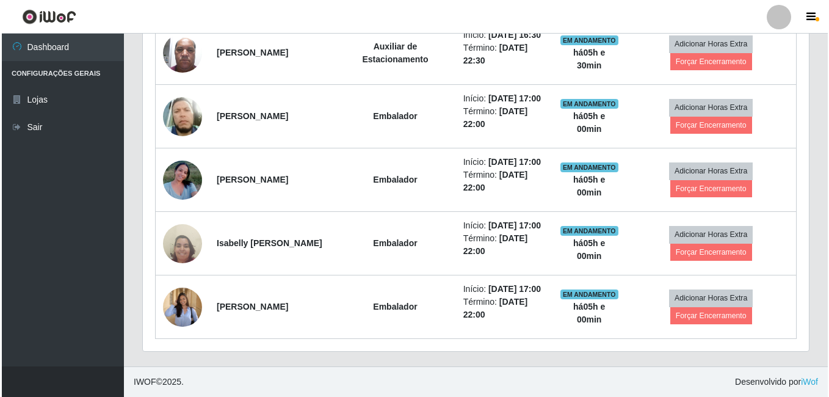
scroll to position [960, 0]
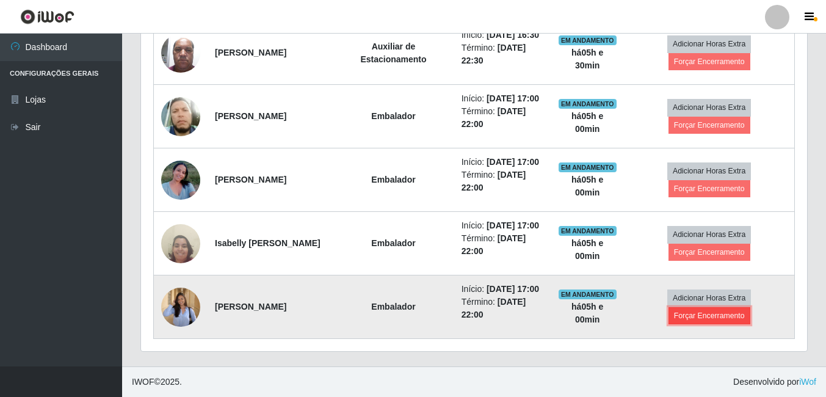
click at [724, 308] on button "Forçar Encerramento" at bounding box center [710, 315] width 82 height 17
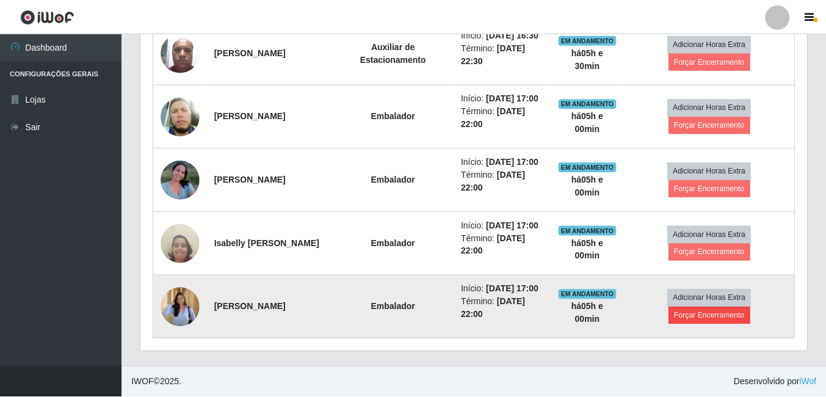
scroll to position [253, 660]
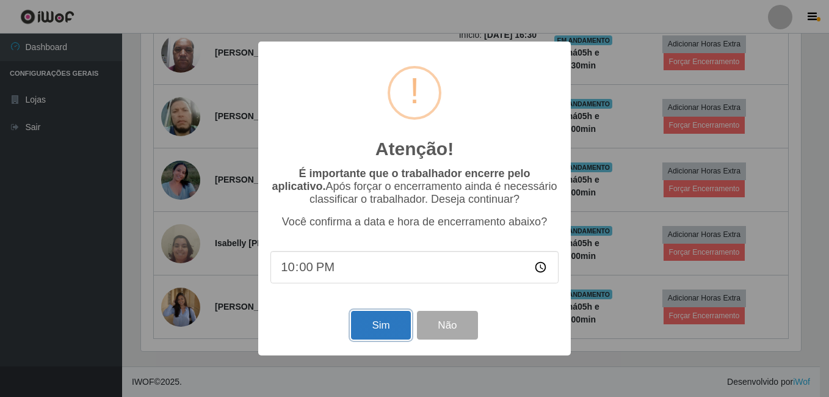
click at [387, 327] on button "Sim" at bounding box center [380, 325] width 59 height 29
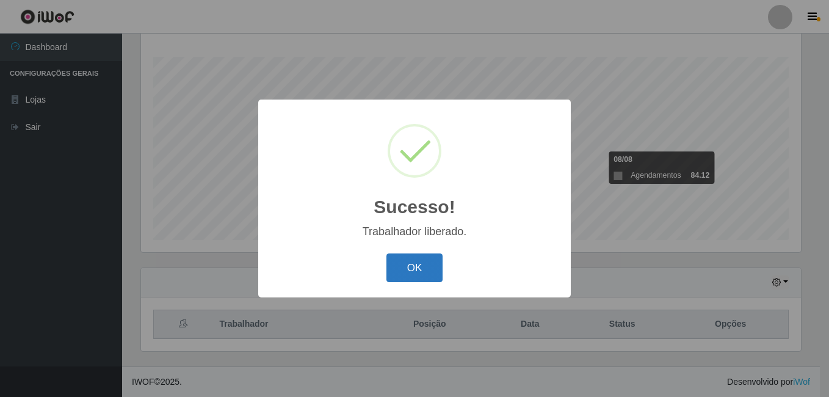
click at [424, 274] on button "OK" at bounding box center [415, 267] width 57 height 29
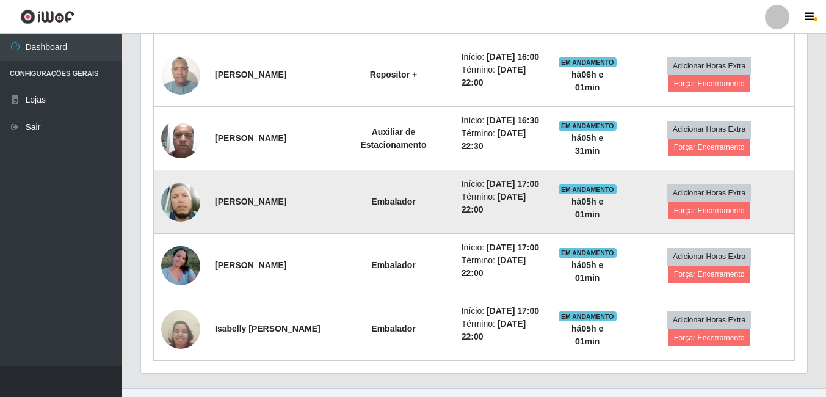
scroll to position [868, 0]
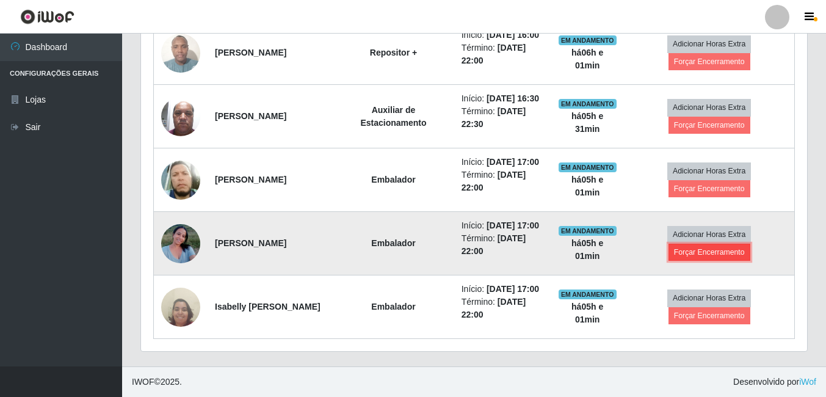
click at [689, 247] on button "Forçar Encerramento" at bounding box center [710, 252] width 82 height 17
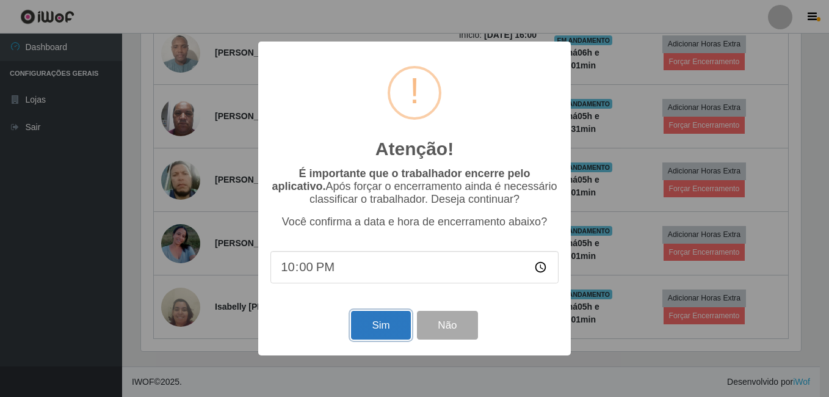
click at [362, 329] on button "Sim" at bounding box center [380, 325] width 59 height 29
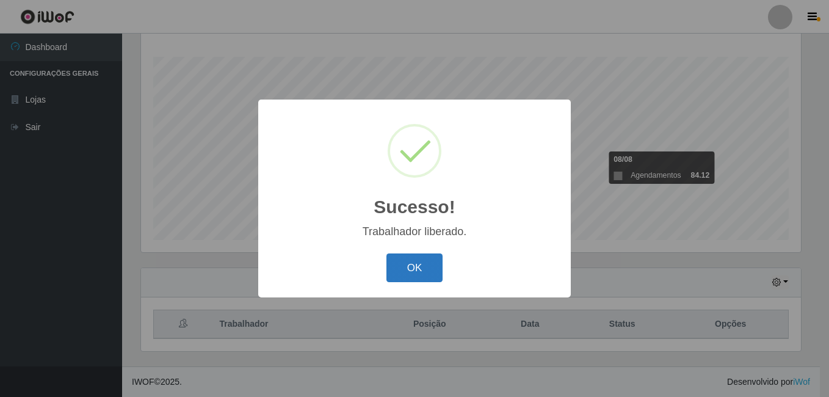
click at [434, 257] on button "OK" at bounding box center [415, 267] width 57 height 29
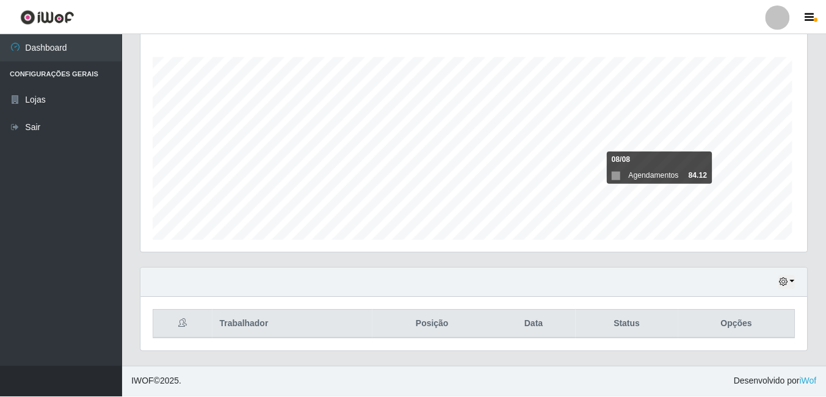
scroll to position [253, 666]
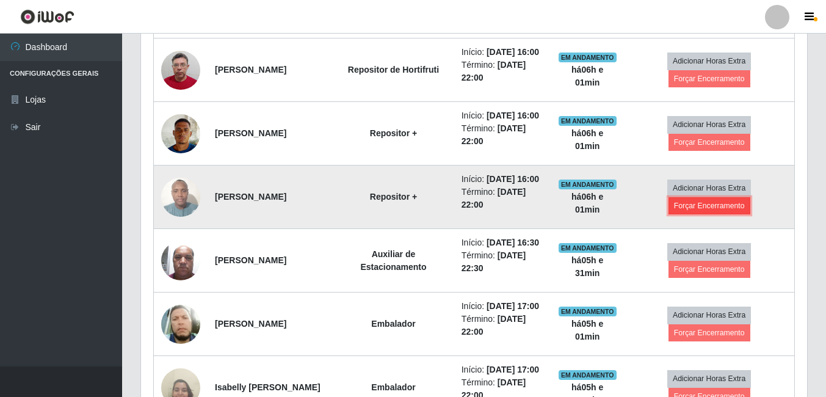
click at [714, 214] on button "Forçar Encerramento" at bounding box center [710, 205] width 82 height 17
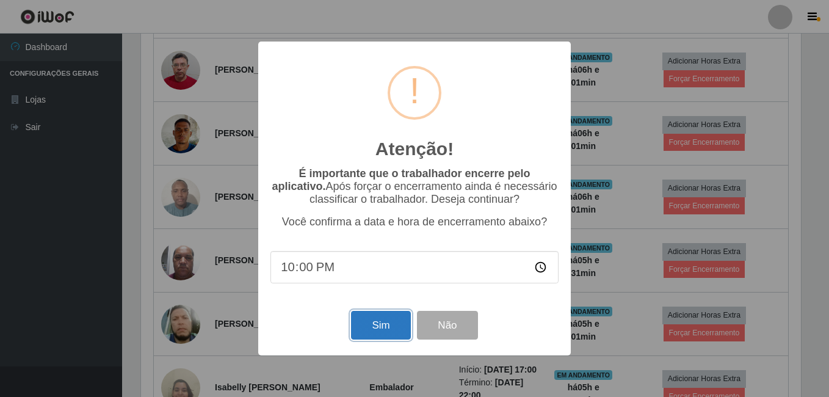
click at [391, 324] on button "Sim" at bounding box center [380, 325] width 59 height 29
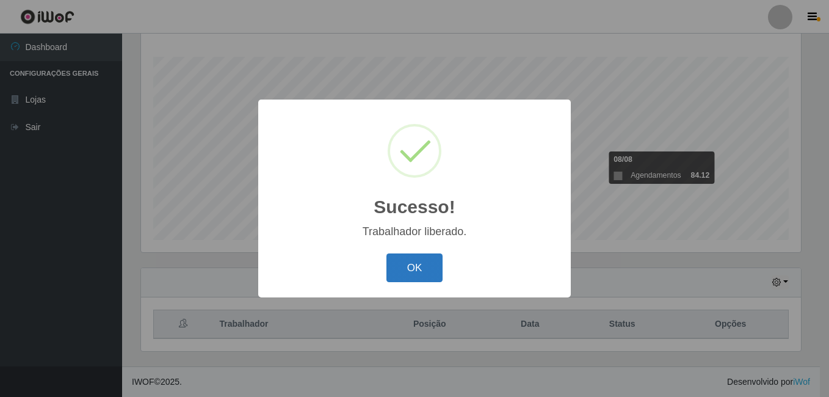
click at [412, 274] on button "OK" at bounding box center [415, 267] width 57 height 29
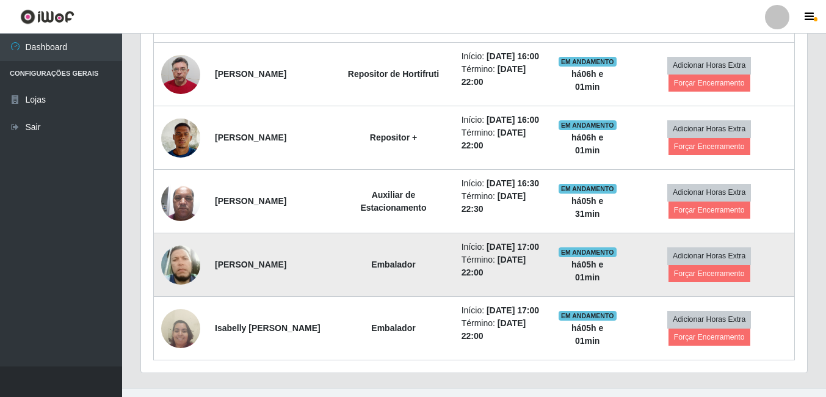
scroll to position [685, 0]
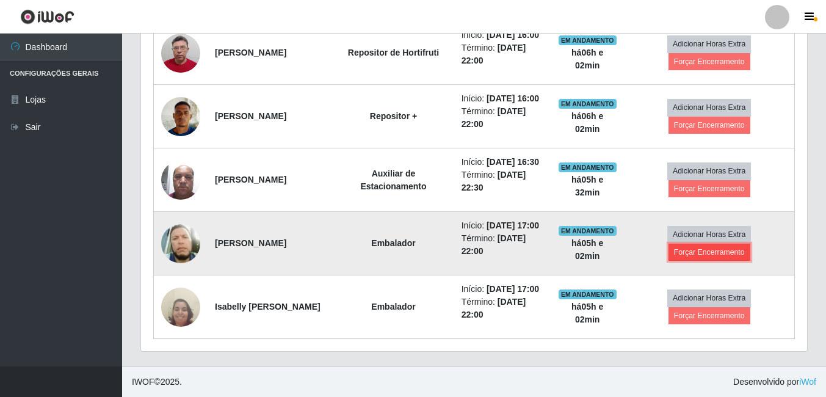
click at [708, 261] on button "Forçar Encerramento" at bounding box center [710, 252] width 82 height 17
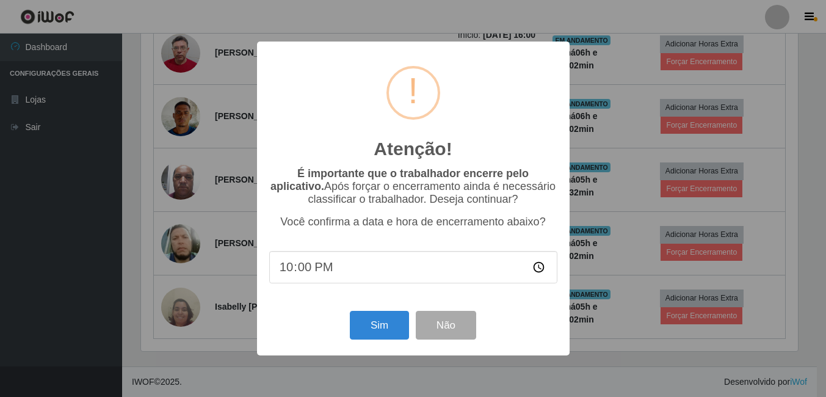
scroll to position [253, 660]
click at [387, 338] on button "Sim" at bounding box center [380, 325] width 59 height 29
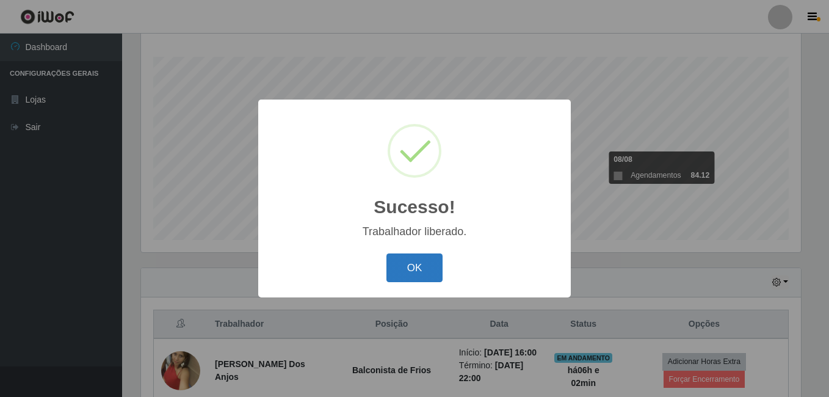
click at [435, 270] on button "OK" at bounding box center [415, 267] width 57 height 29
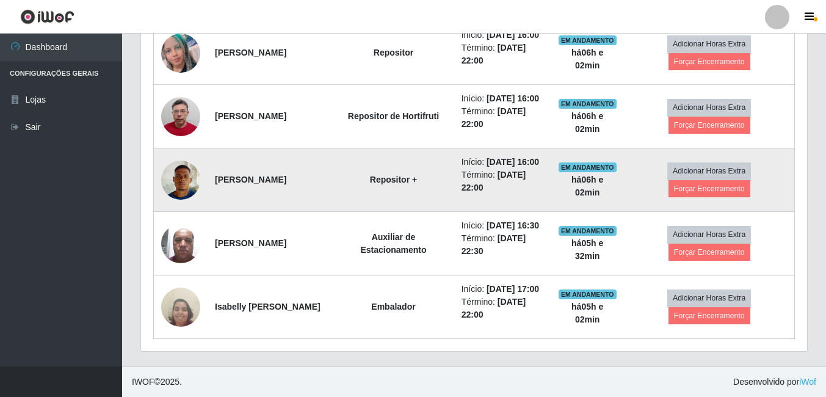
scroll to position [624, 0]
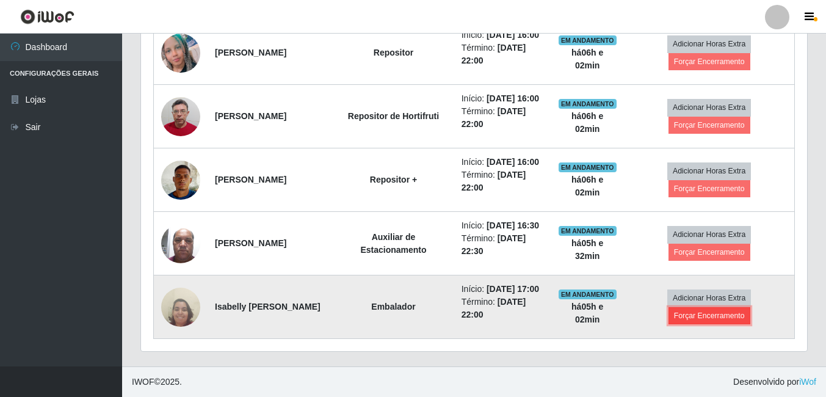
click at [687, 324] on button "Forçar Encerramento" at bounding box center [710, 315] width 82 height 17
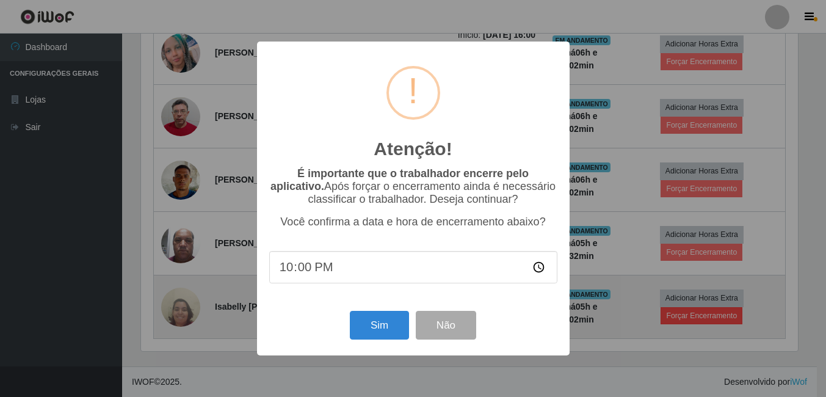
scroll to position [253, 660]
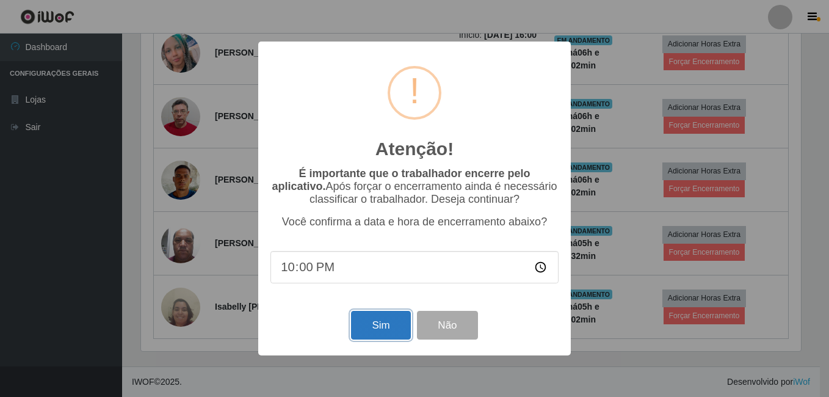
click at [385, 334] on button "Sim" at bounding box center [380, 325] width 59 height 29
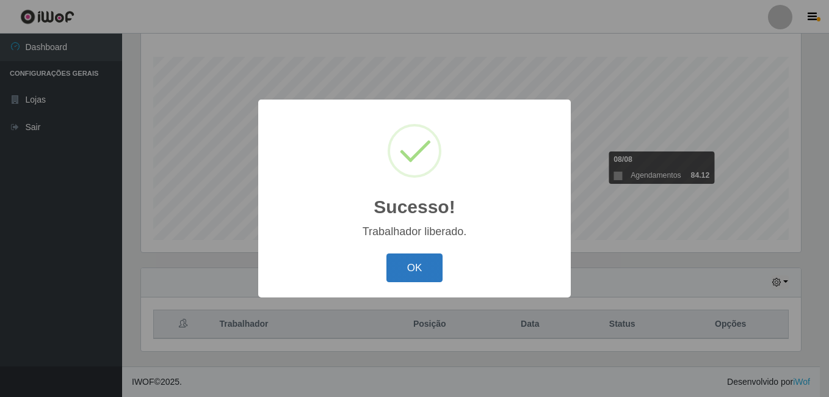
click at [422, 263] on button "OK" at bounding box center [415, 267] width 57 height 29
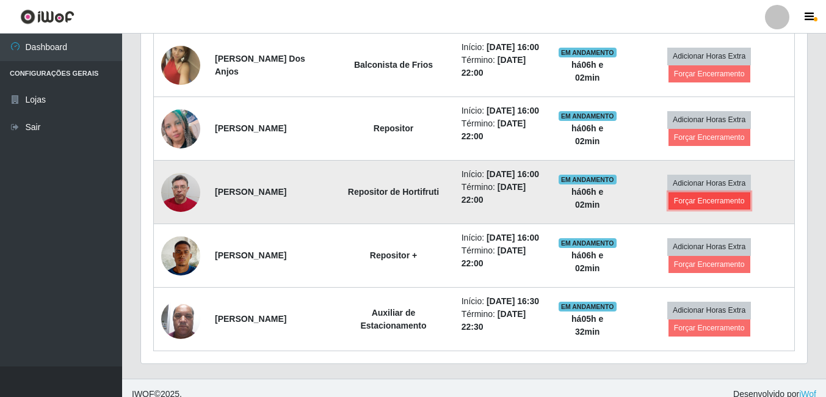
click at [726, 209] on button "Forçar Encerramento" at bounding box center [710, 200] width 82 height 17
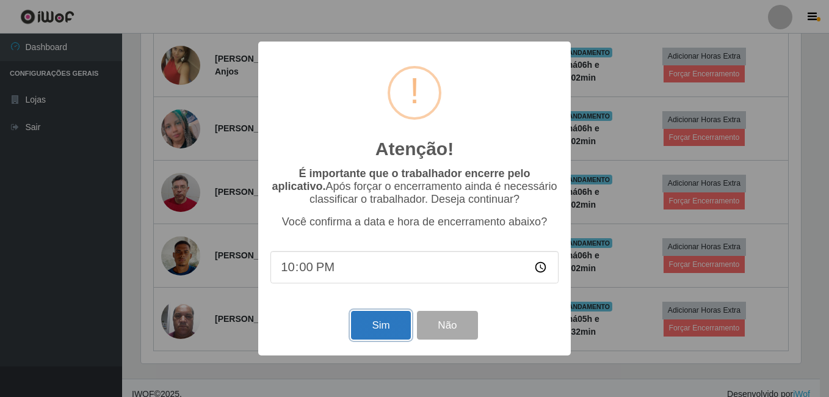
click at [377, 326] on button "Sim" at bounding box center [380, 325] width 59 height 29
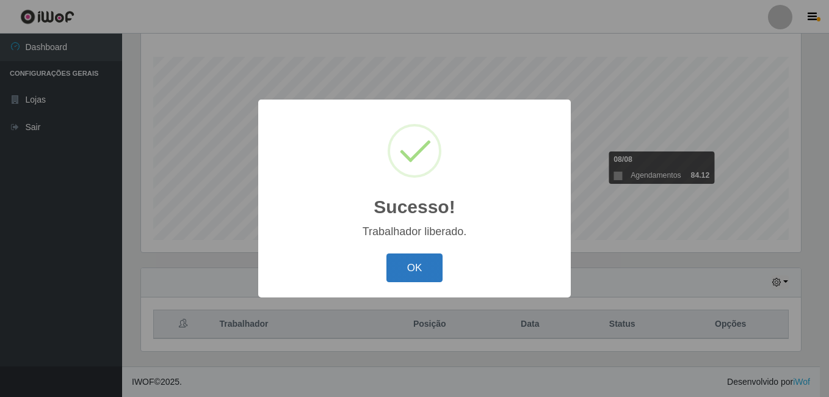
click at [405, 274] on button "OK" at bounding box center [415, 267] width 57 height 29
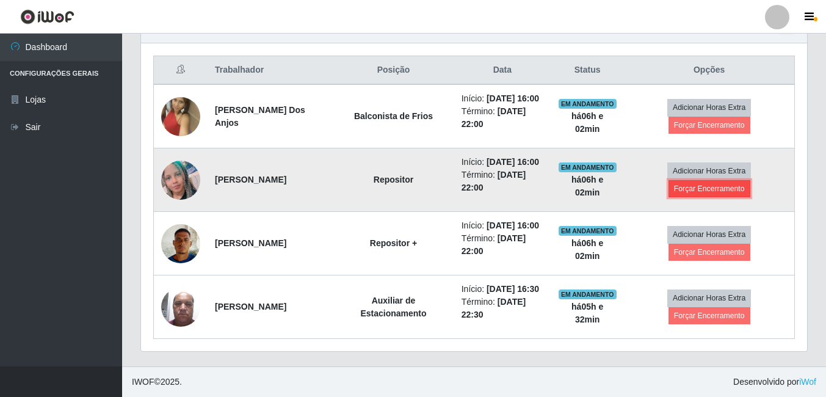
click at [688, 180] on button "Forçar Encerramento" at bounding box center [710, 188] width 82 height 17
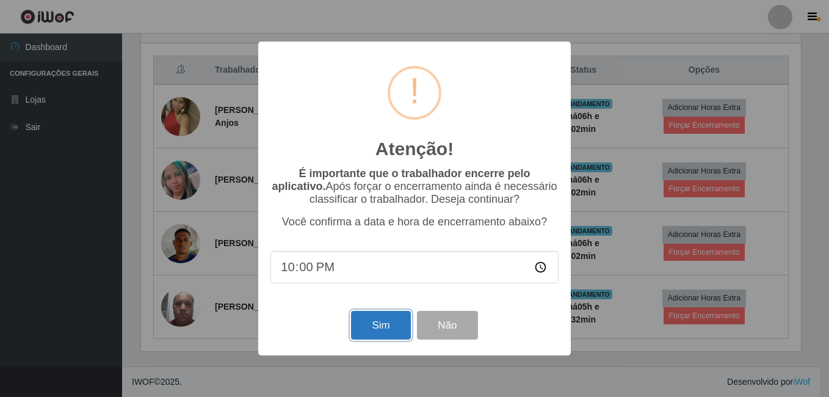
click at [371, 332] on button "Sim" at bounding box center [380, 325] width 59 height 29
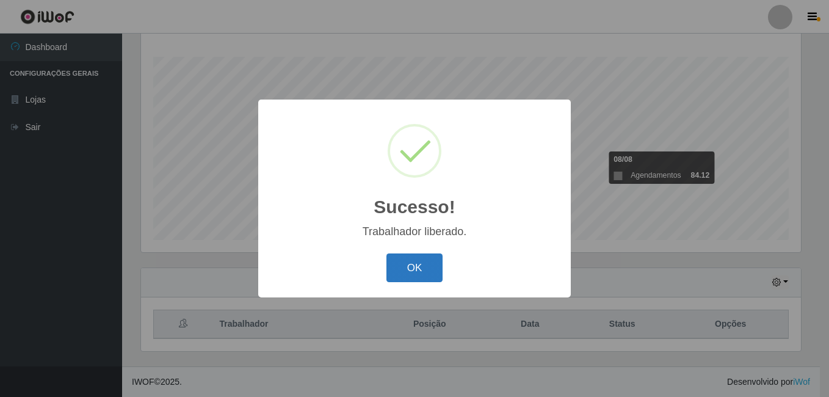
click at [402, 269] on button "OK" at bounding box center [415, 267] width 57 height 29
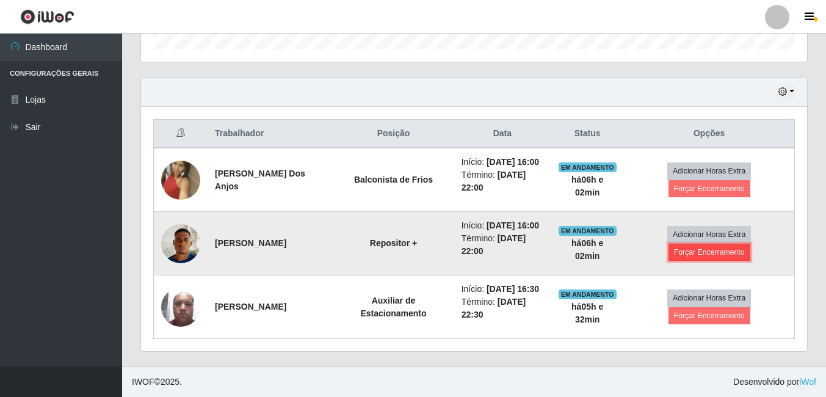
click at [716, 244] on button "Forçar Encerramento" at bounding box center [710, 252] width 82 height 17
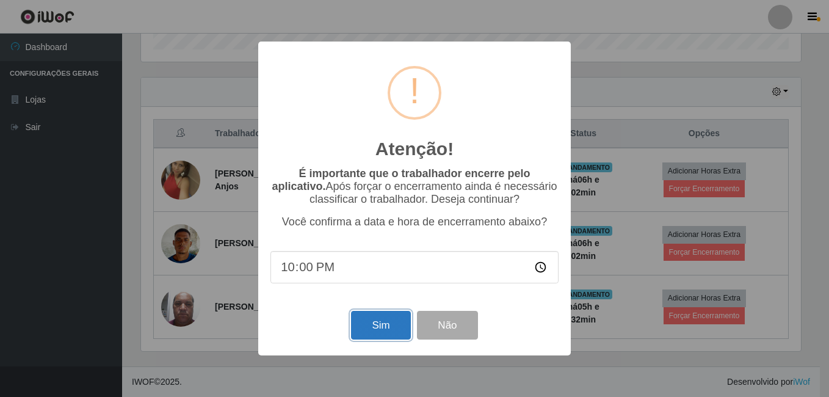
click at [381, 326] on button "Sim" at bounding box center [380, 325] width 59 height 29
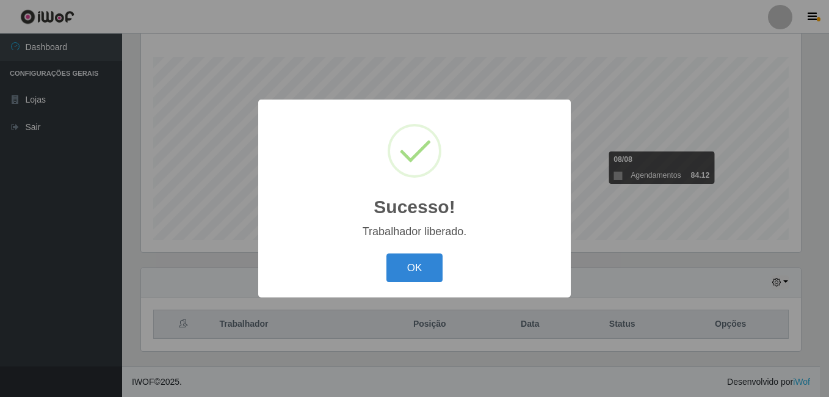
click at [430, 269] on button "OK" at bounding box center [415, 267] width 57 height 29
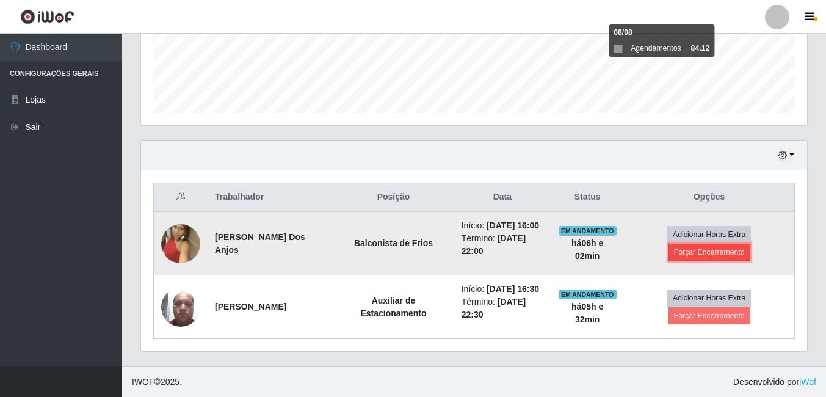
click at [683, 244] on button "Forçar Encerramento" at bounding box center [710, 252] width 82 height 17
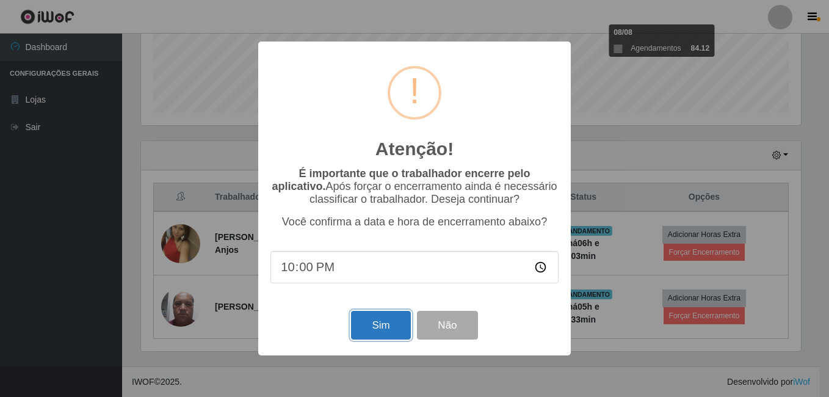
click at [376, 327] on button "Sim" at bounding box center [380, 325] width 59 height 29
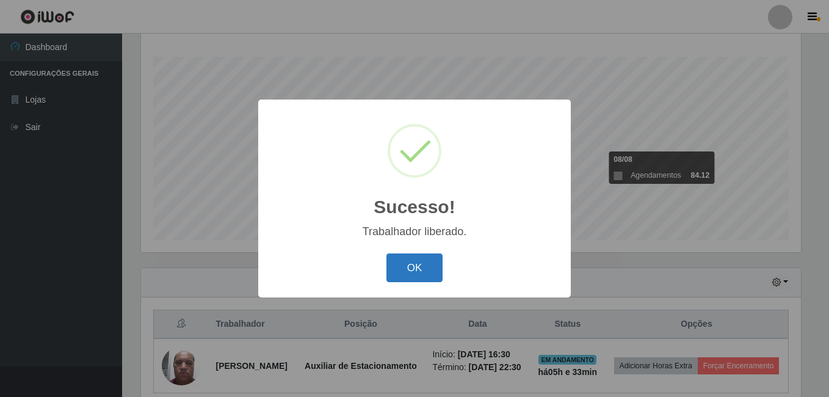
click at [423, 273] on button "OK" at bounding box center [415, 267] width 57 height 29
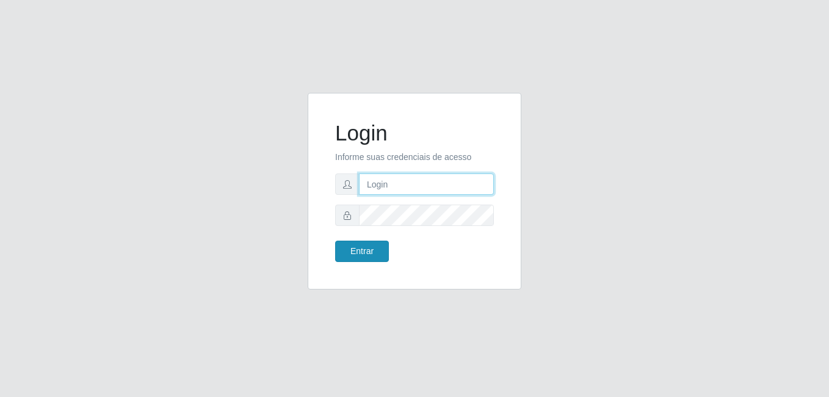
type input "gyovana@bemais"
click at [365, 248] on button "Entrar" at bounding box center [362, 251] width 54 height 21
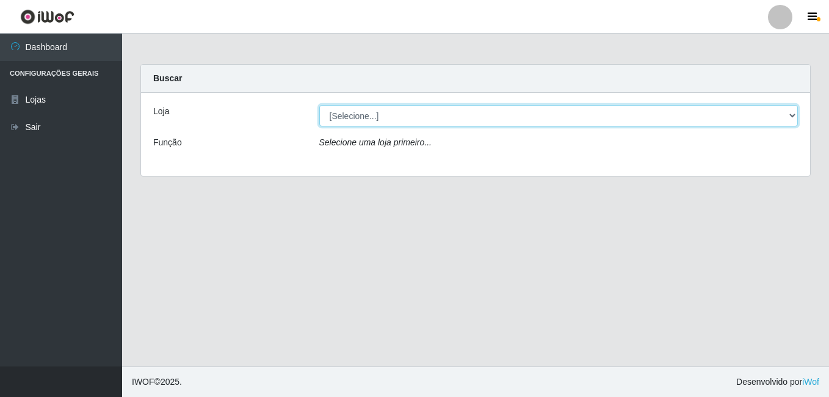
drag, startPoint x: 388, startPoint y: 116, endPoint x: 383, endPoint y: 198, distance: 82.0
click at [388, 116] on select "[Selecione...] [PERSON_NAME]" at bounding box center [558, 115] width 479 height 21
select select "230"
click at [319, 105] on select "[Selecione...] [PERSON_NAME]" at bounding box center [558, 115] width 479 height 21
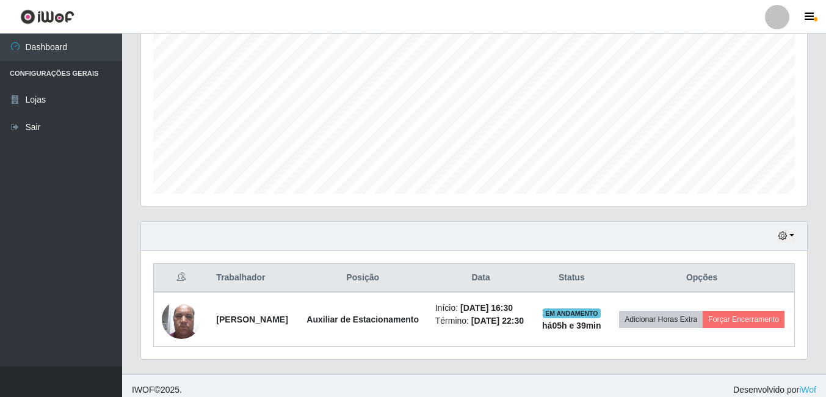
scroll to position [244, 0]
